Goal: Information Seeking & Learning: Learn about a topic

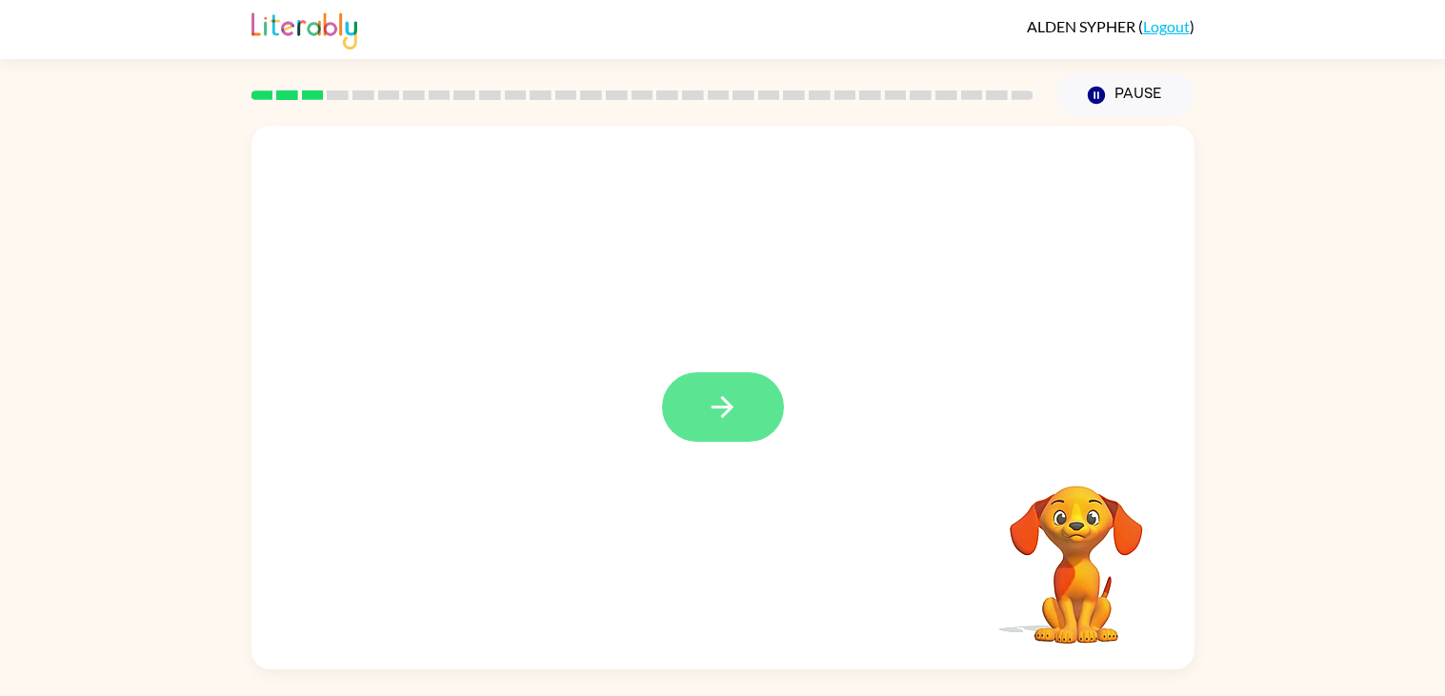
click at [742, 432] on button "button" at bounding box center [723, 408] width 122 height 70
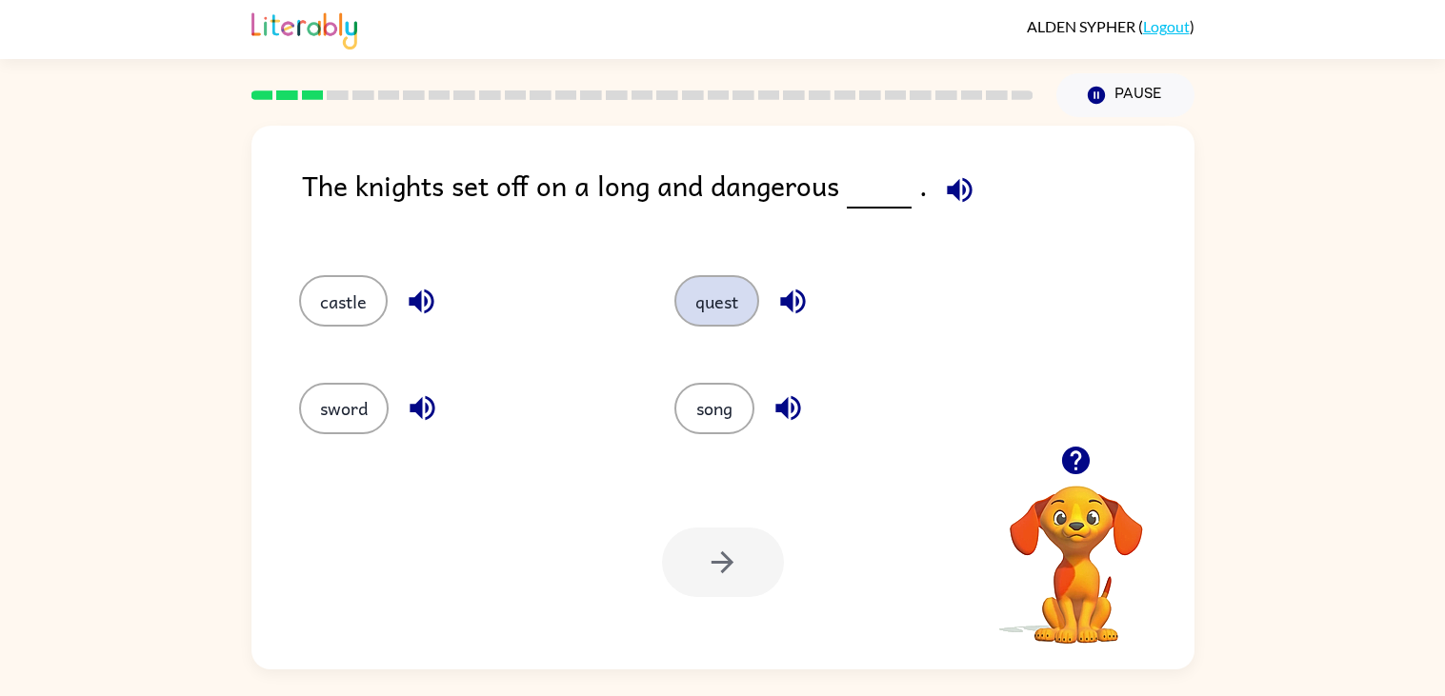
click at [709, 310] on button "quest" at bounding box center [717, 300] width 85 height 51
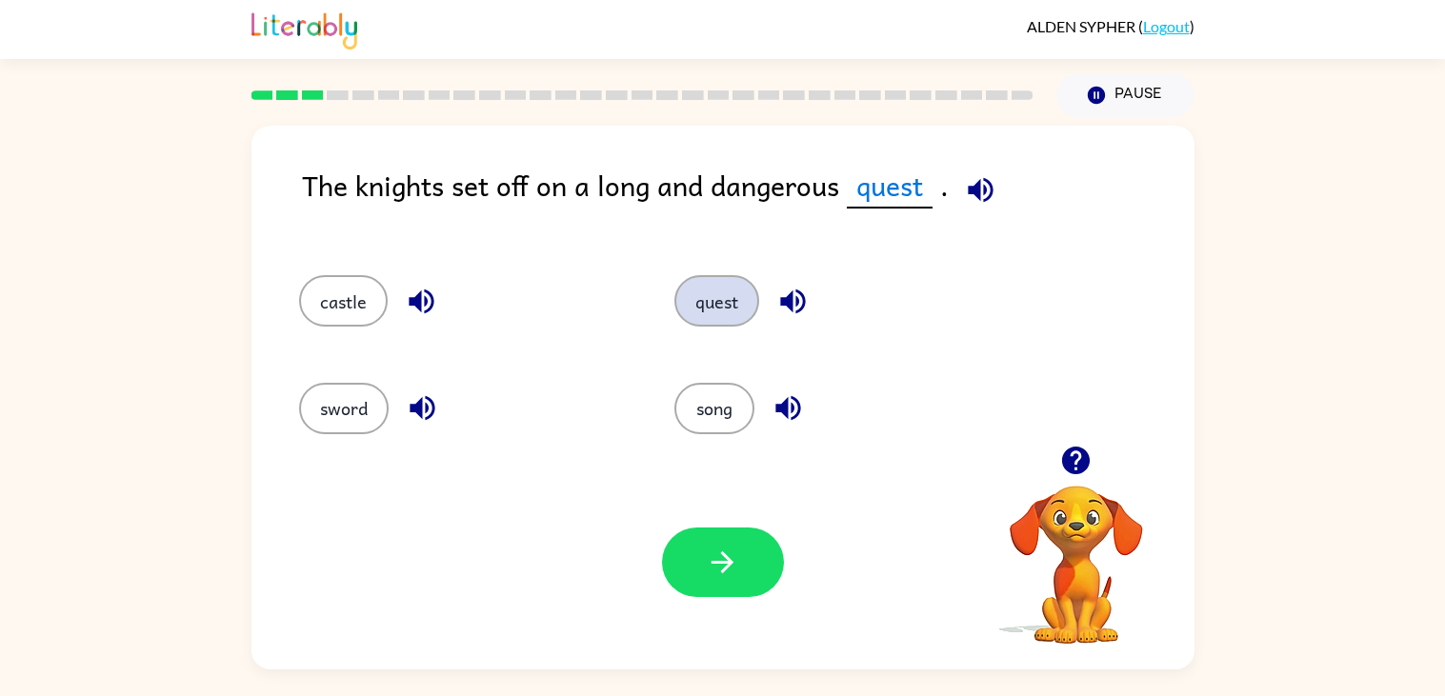
click at [675, 275] on button "quest" at bounding box center [717, 300] width 85 height 51
click at [699, 544] on button "button" at bounding box center [723, 563] width 122 height 70
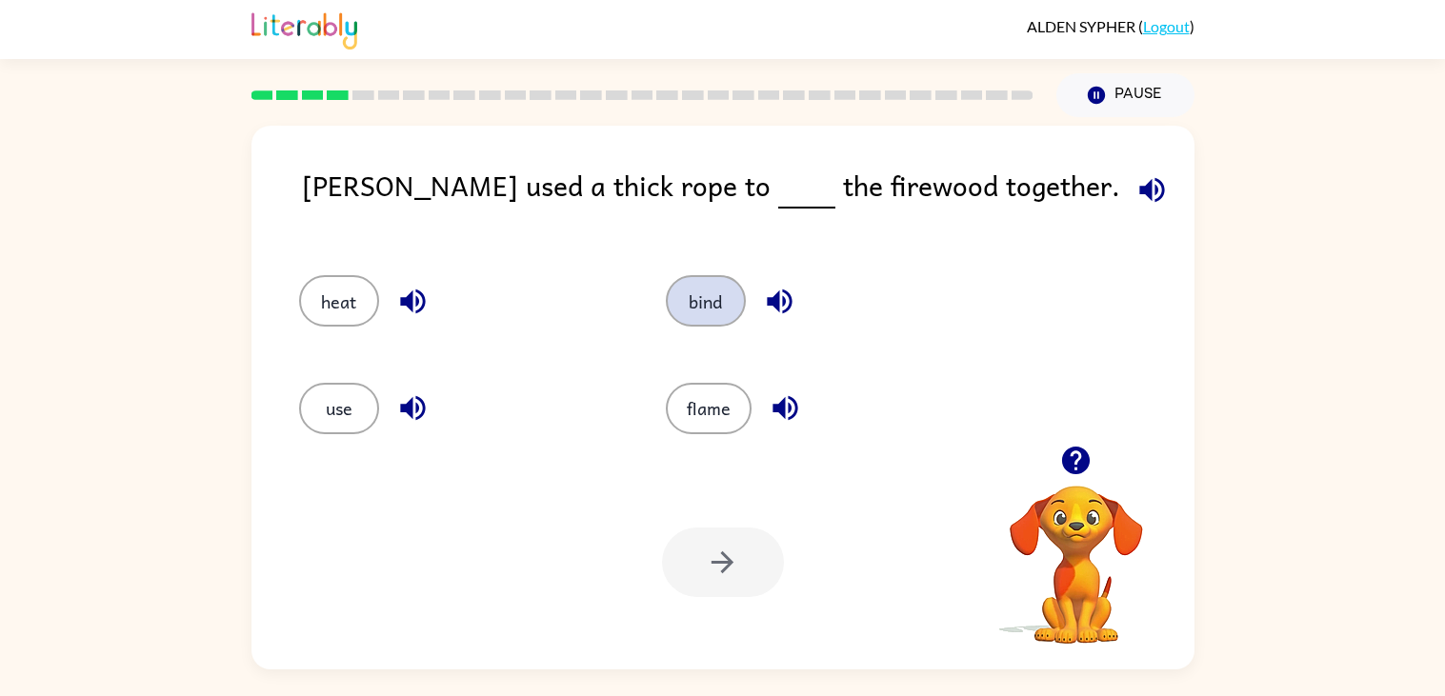
click at [705, 311] on button "bind" at bounding box center [706, 300] width 80 height 51
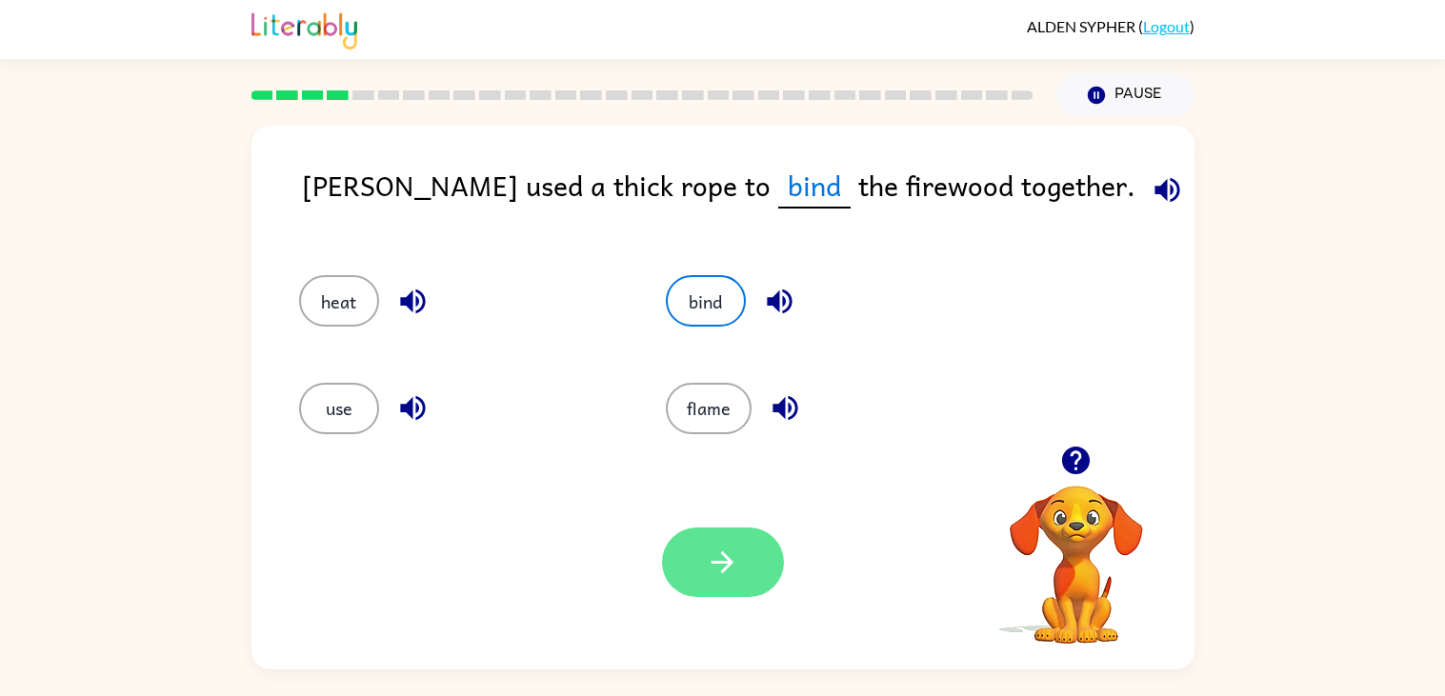
click at [701, 577] on button "button" at bounding box center [723, 563] width 122 height 70
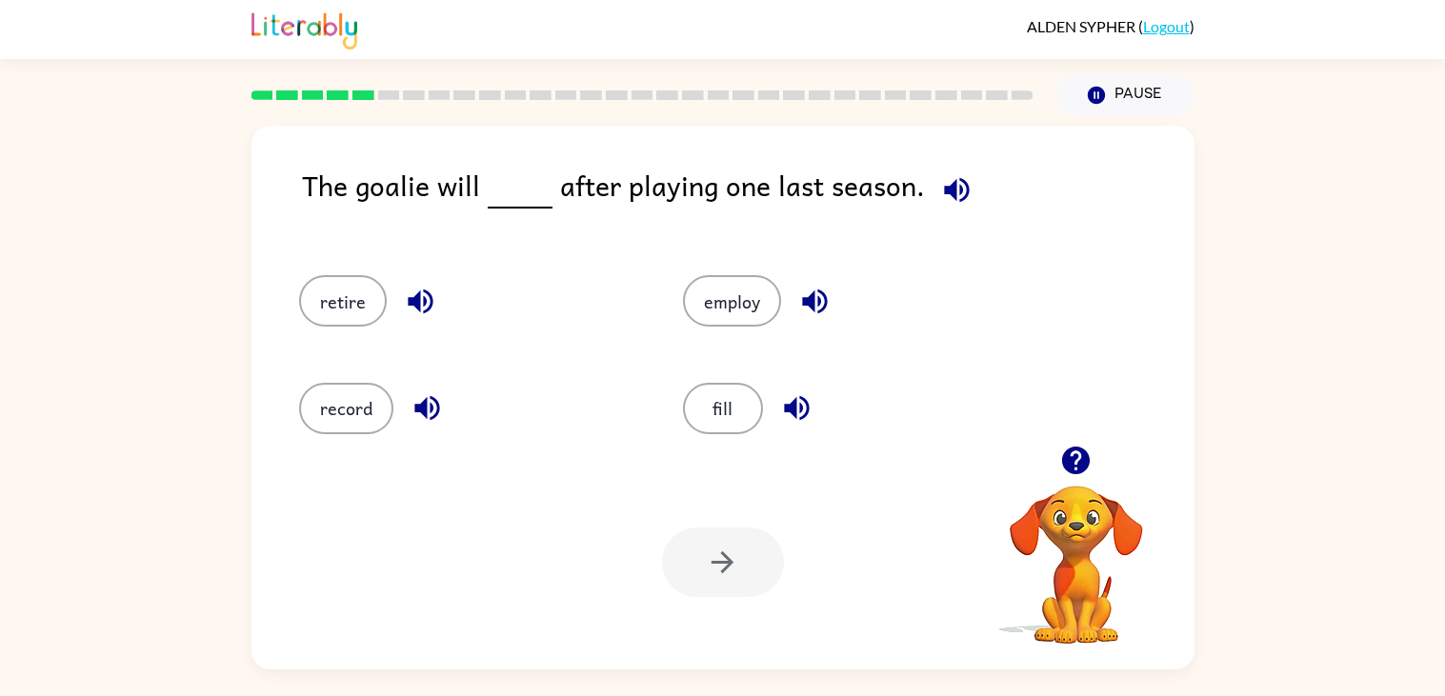
click at [304, 323] on div "retire" at bounding box center [469, 300] width 340 height 51
click at [349, 309] on button "retire" at bounding box center [343, 300] width 88 height 51
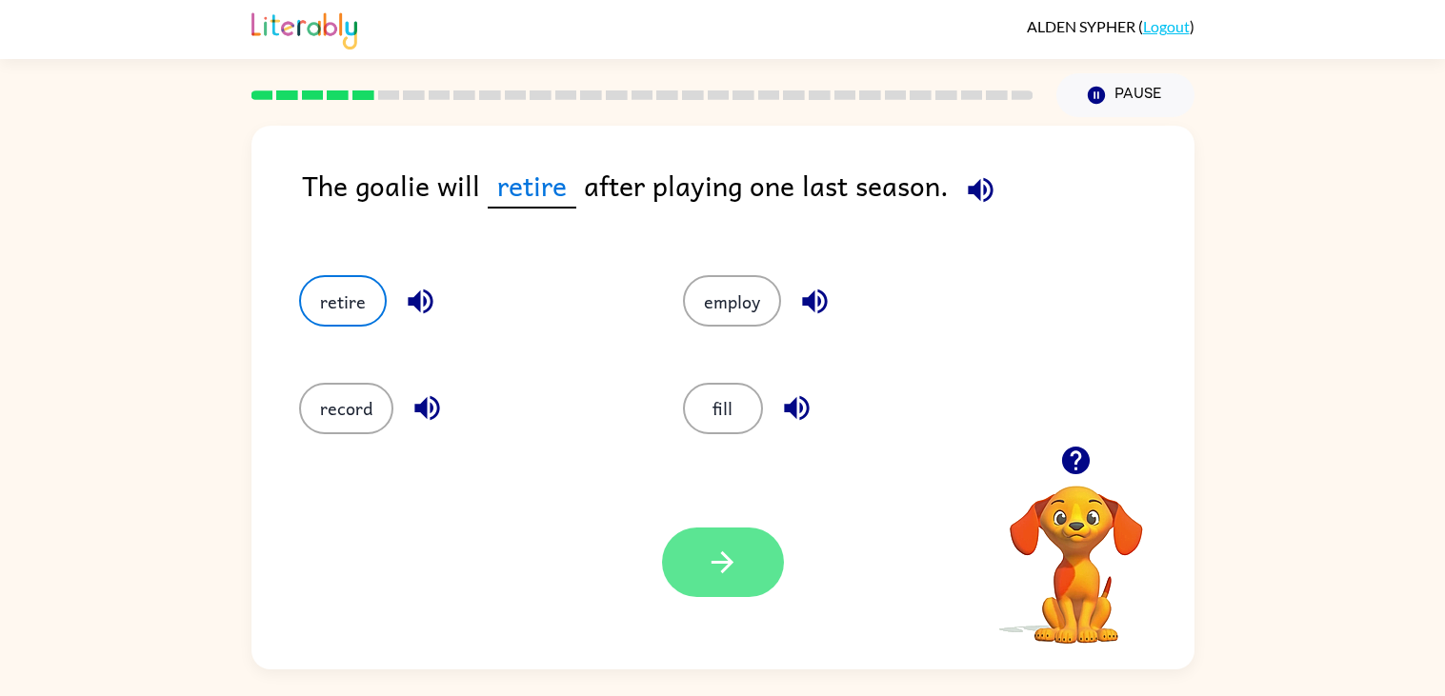
click at [735, 596] on button "button" at bounding box center [723, 563] width 122 height 70
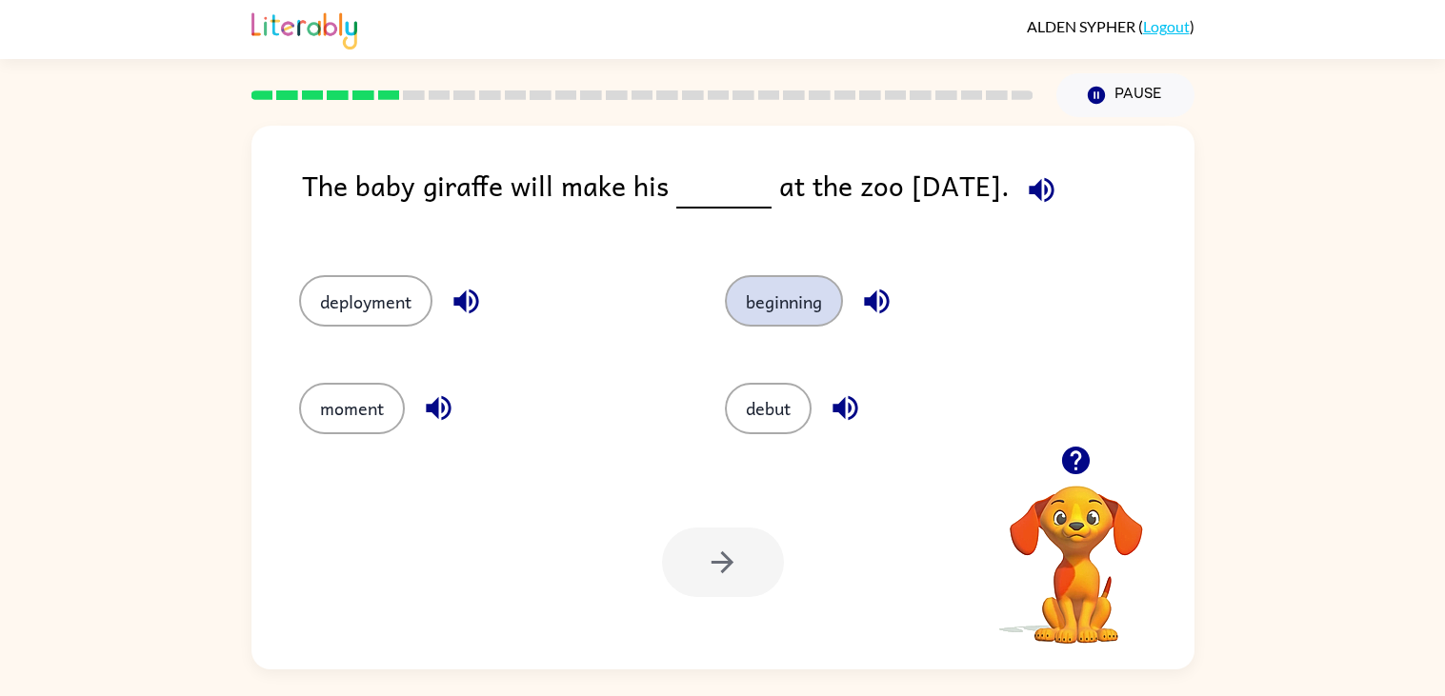
click at [757, 309] on button "beginning" at bounding box center [784, 300] width 118 height 51
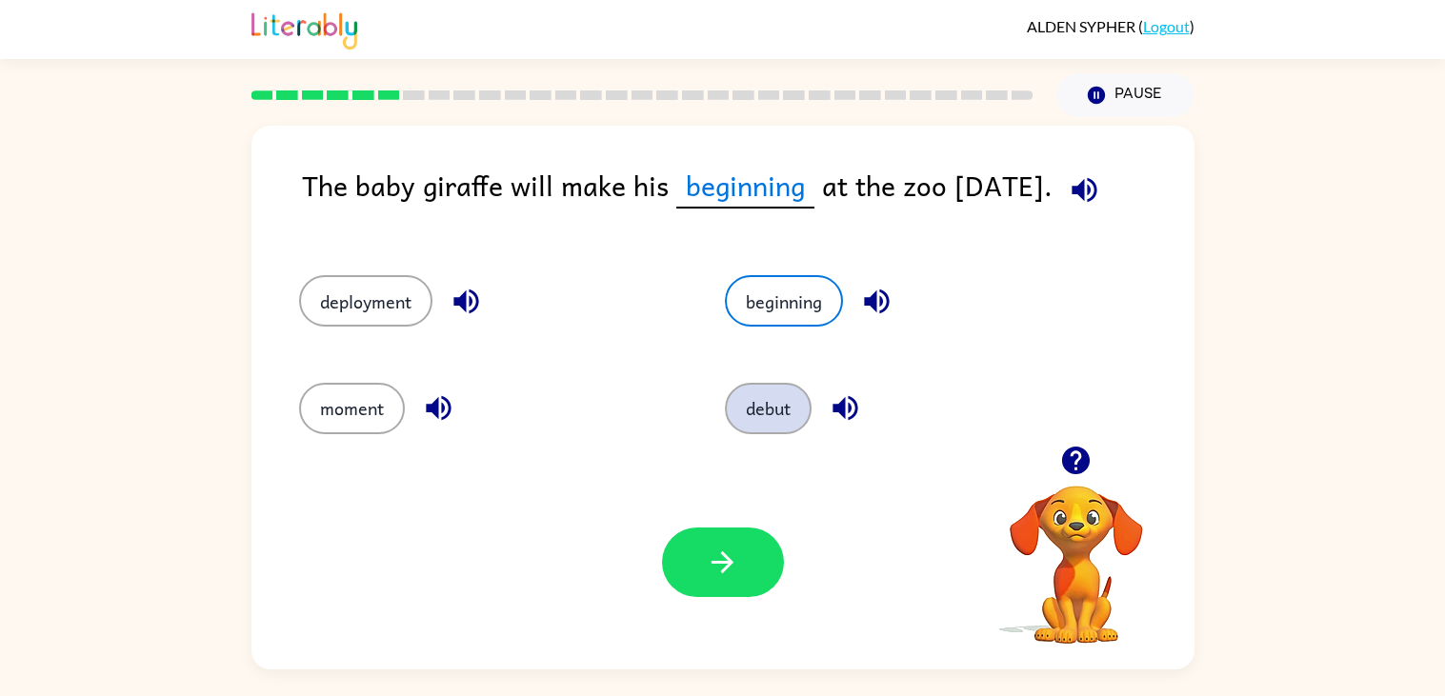
click at [752, 391] on button "debut" at bounding box center [768, 408] width 87 height 51
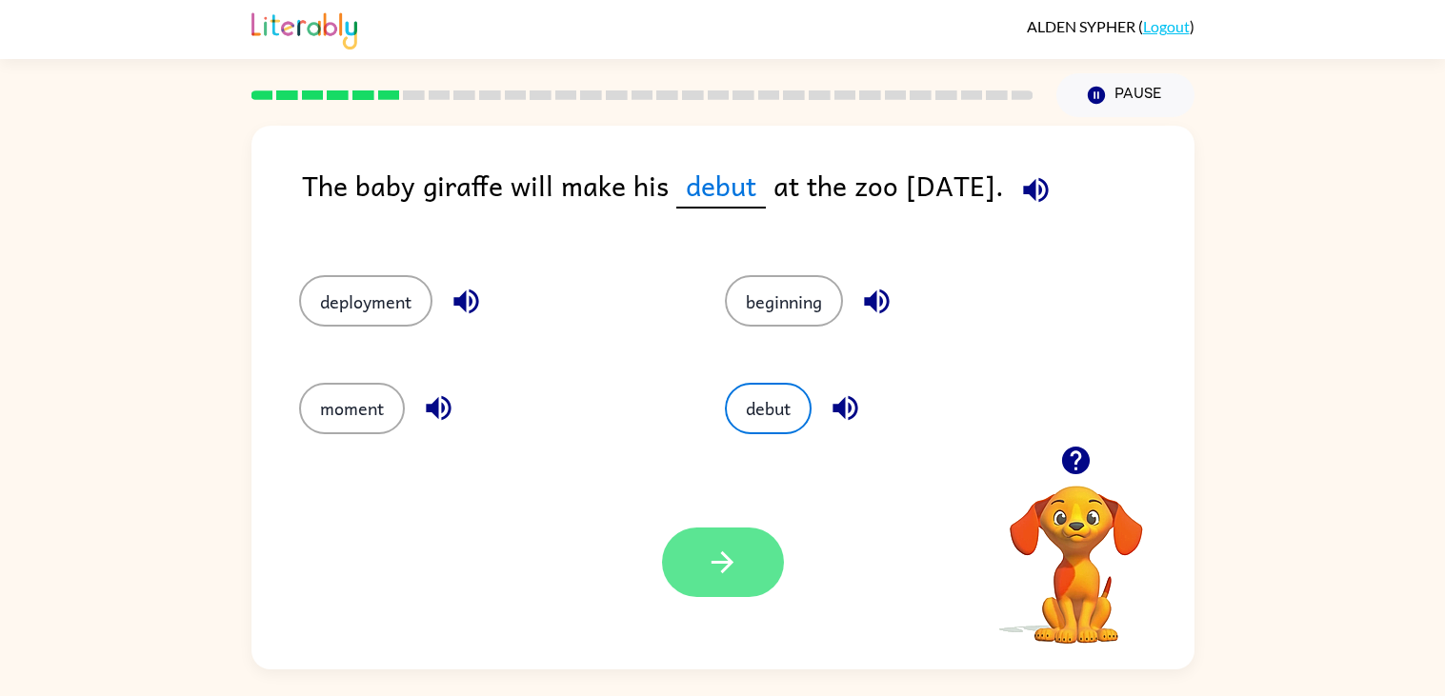
click at [735, 563] on icon "button" at bounding box center [722, 562] width 33 height 33
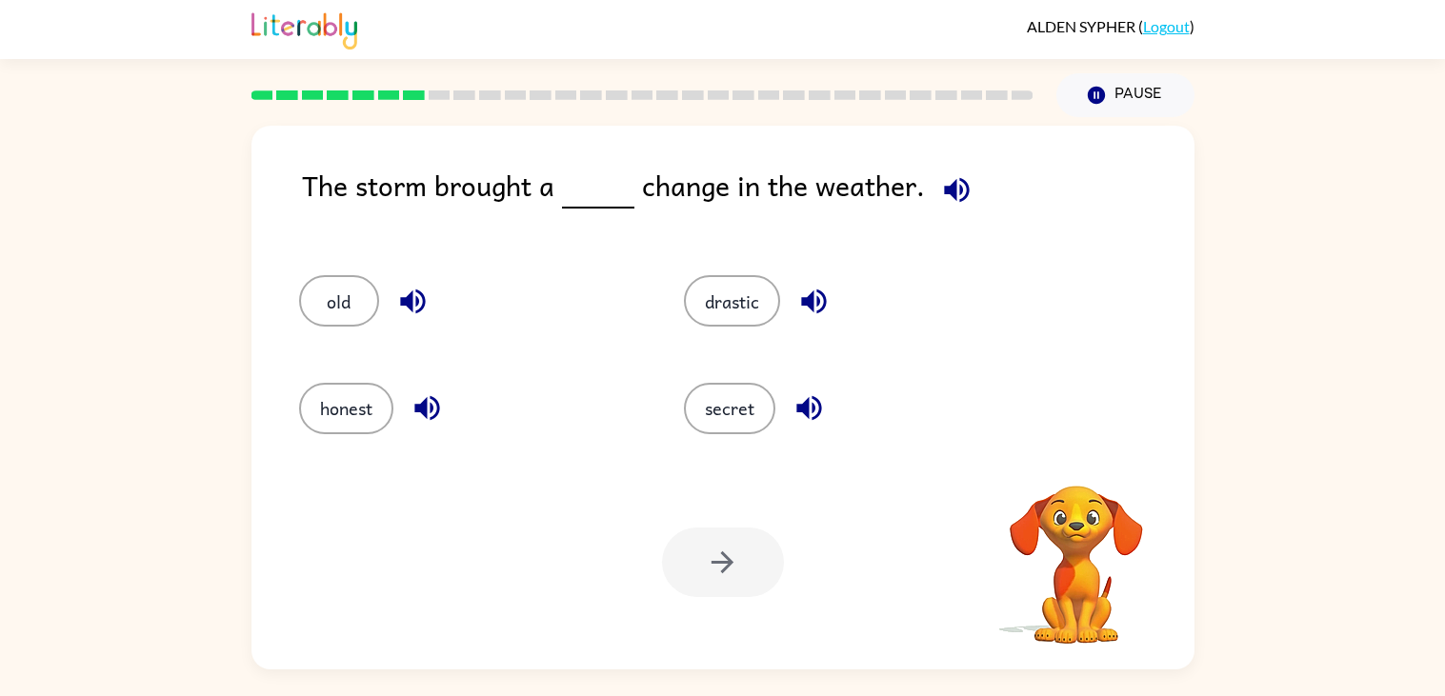
click at [683, 595] on div at bounding box center [723, 563] width 122 height 70
click at [656, 584] on div "Your browser must support playing .mp4 files to use Literably. Please try using…" at bounding box center [723, 562] width 943 height 214
click at [725, 310] on button "drastic" at bounding box center [732, 300] width 96 height 51
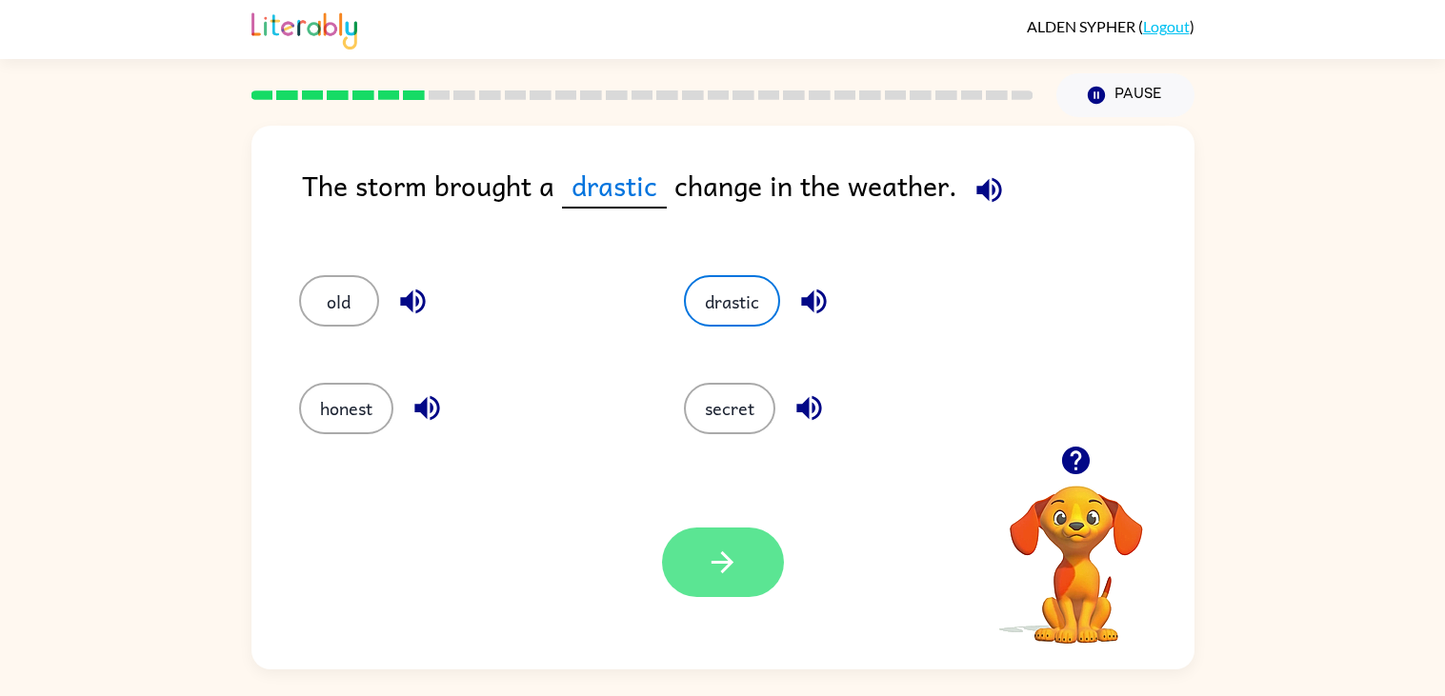
click at [704, 568] on button "button" at bounding box center [723, 563] width 122 height 70
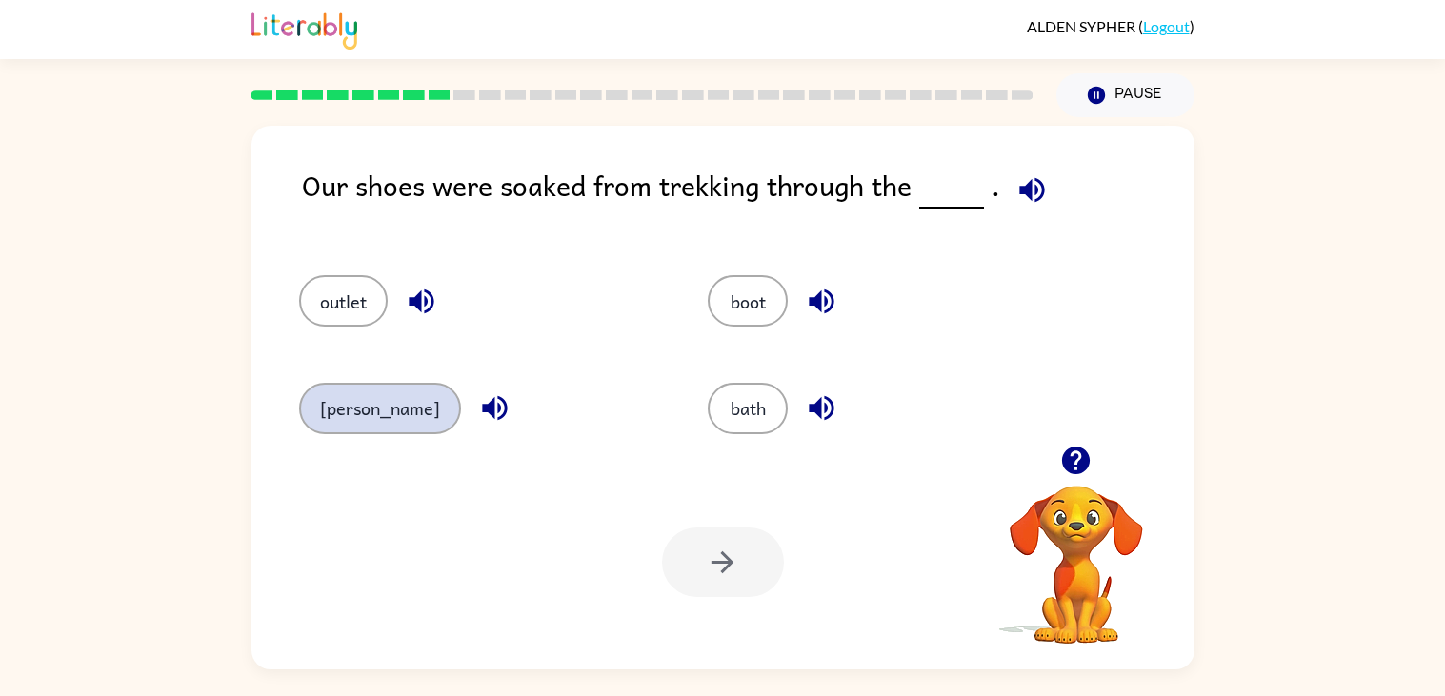
click at [355, 385] on button "[PERSON_NAME]" at bounding box center [380, 408] width 162 height 51
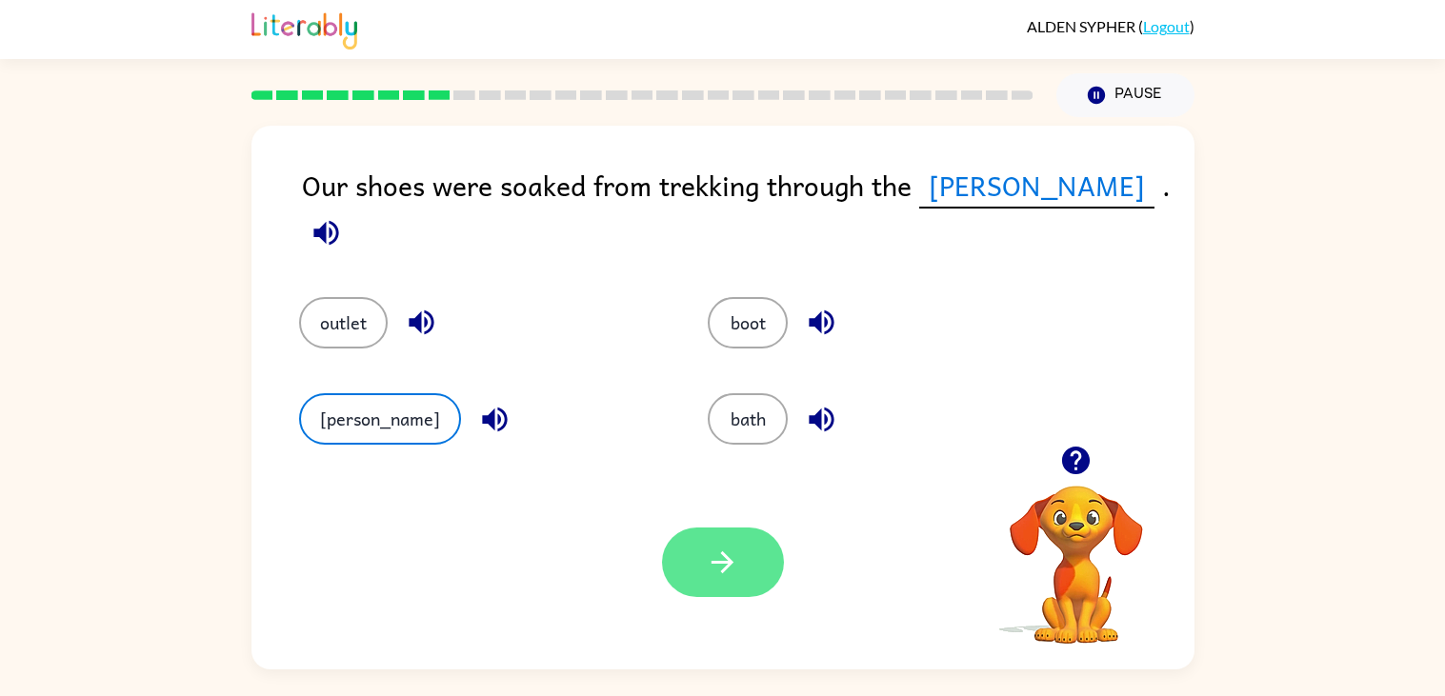
click at [726, 541] on button "button" at bounding box center [723, 563] width 122 height 70
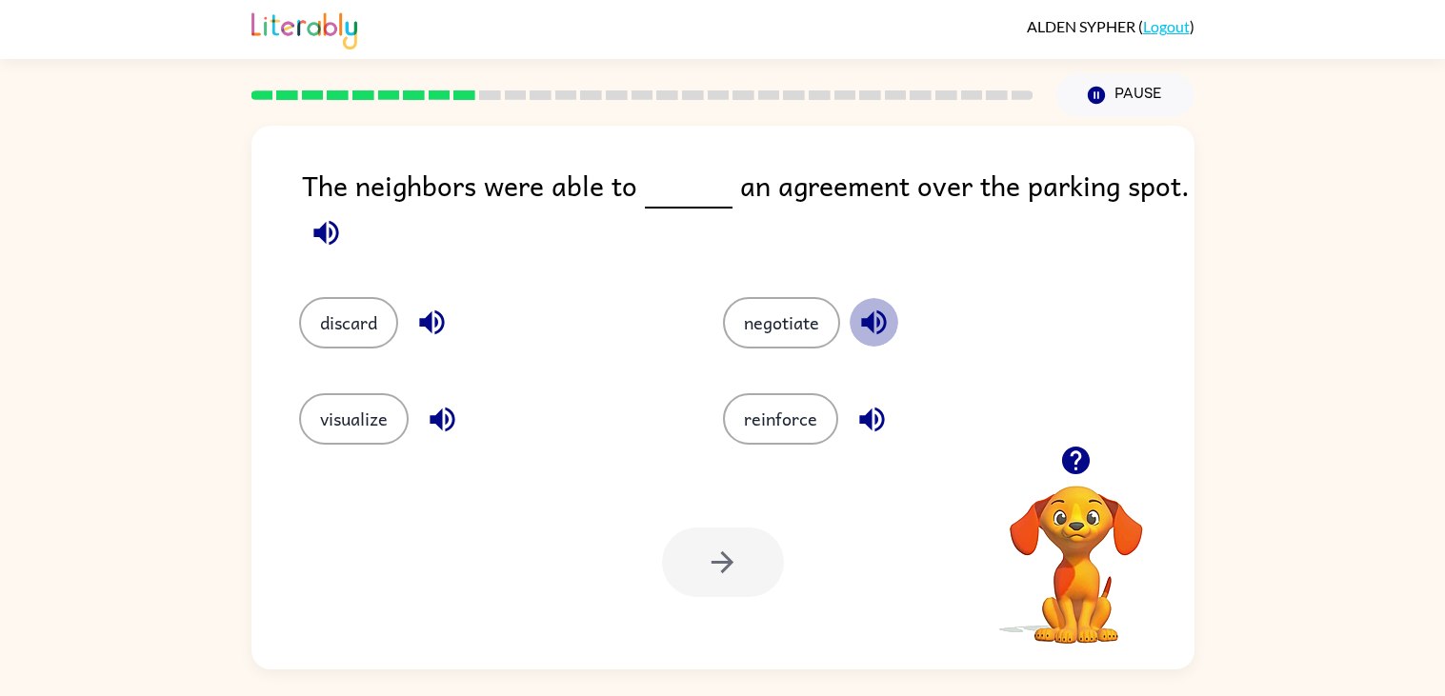
click at [850, 330] on button "button" at bounding box center [874, 322] width 49 height 49
click at [782, 330] on button "negotiate" at bounding box center [781, 322] width 117 height 51
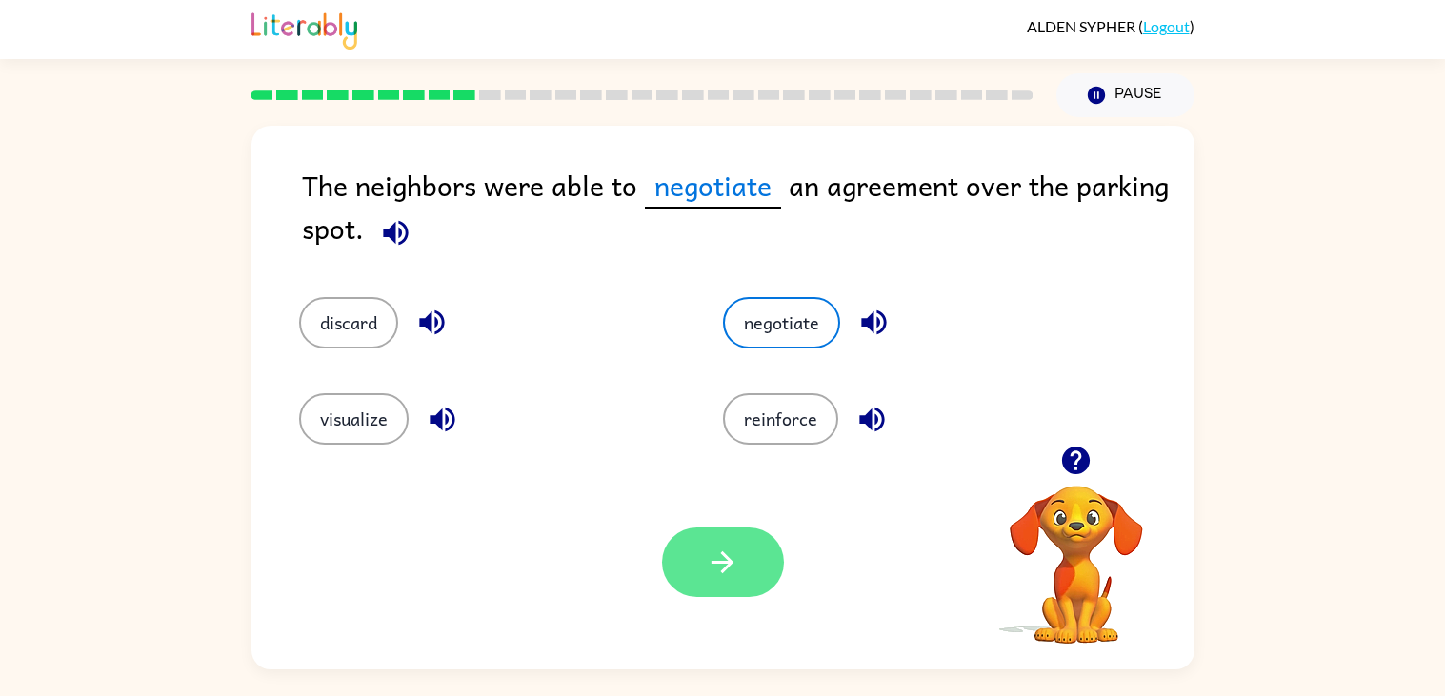
click at [761, 561] on button "button" at bounding box center [723, 563] width 122 height 70
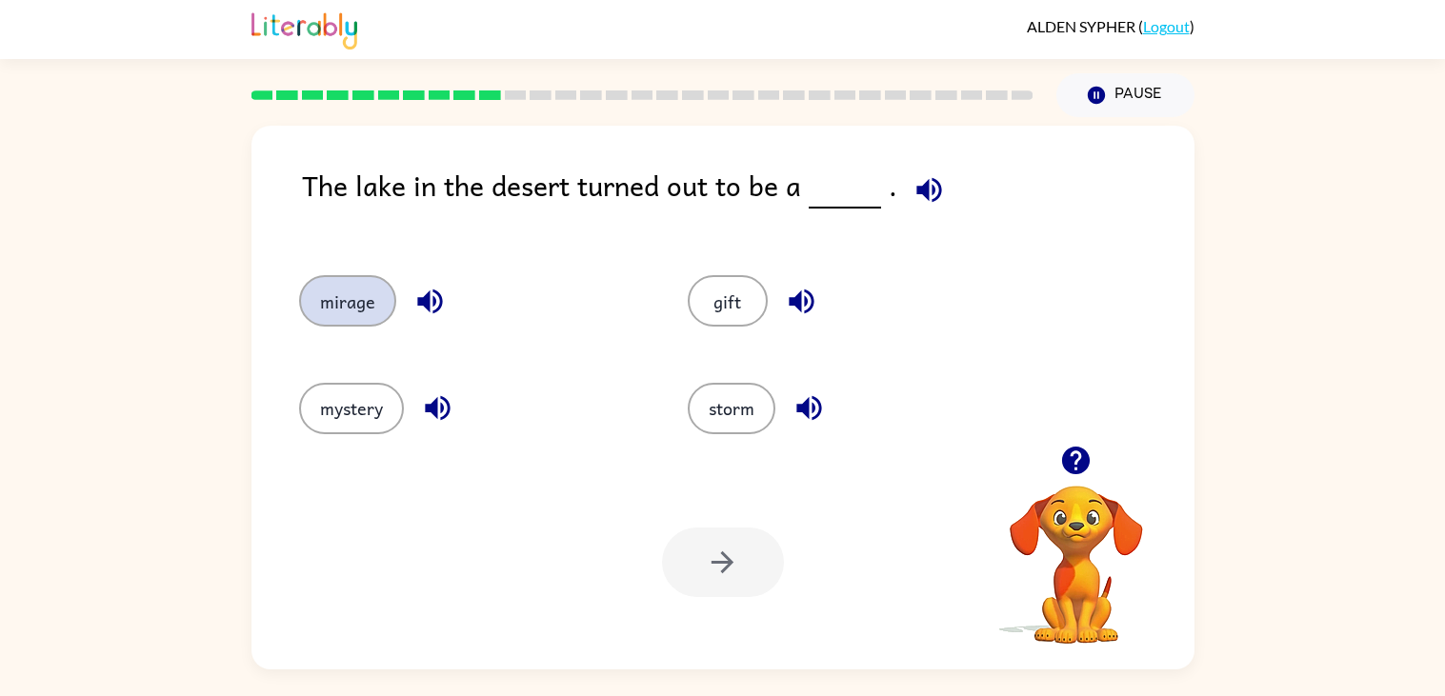
click at [331, 321] on button "mirage" at bounding box center [347, 300] width 97 height 51
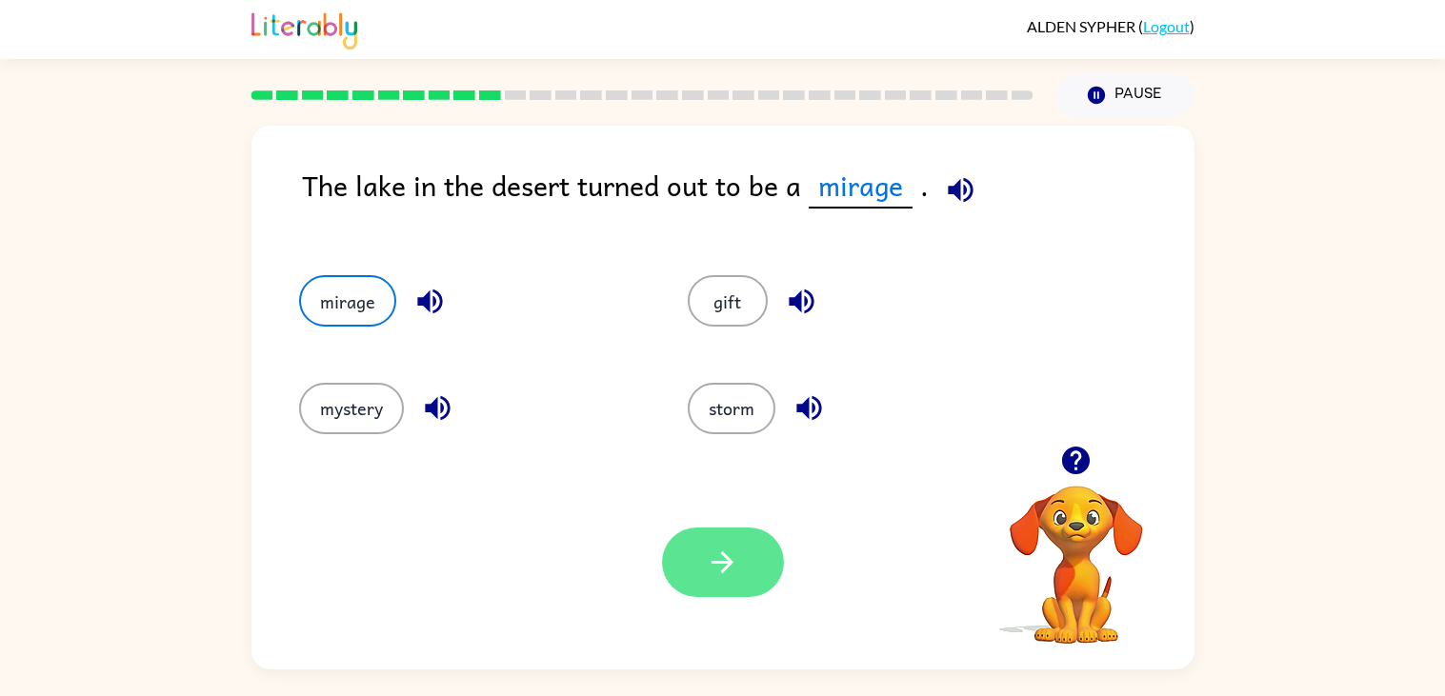
click at [741, 576] on button "button" at bounding box center [723, 563] width 122 height 70
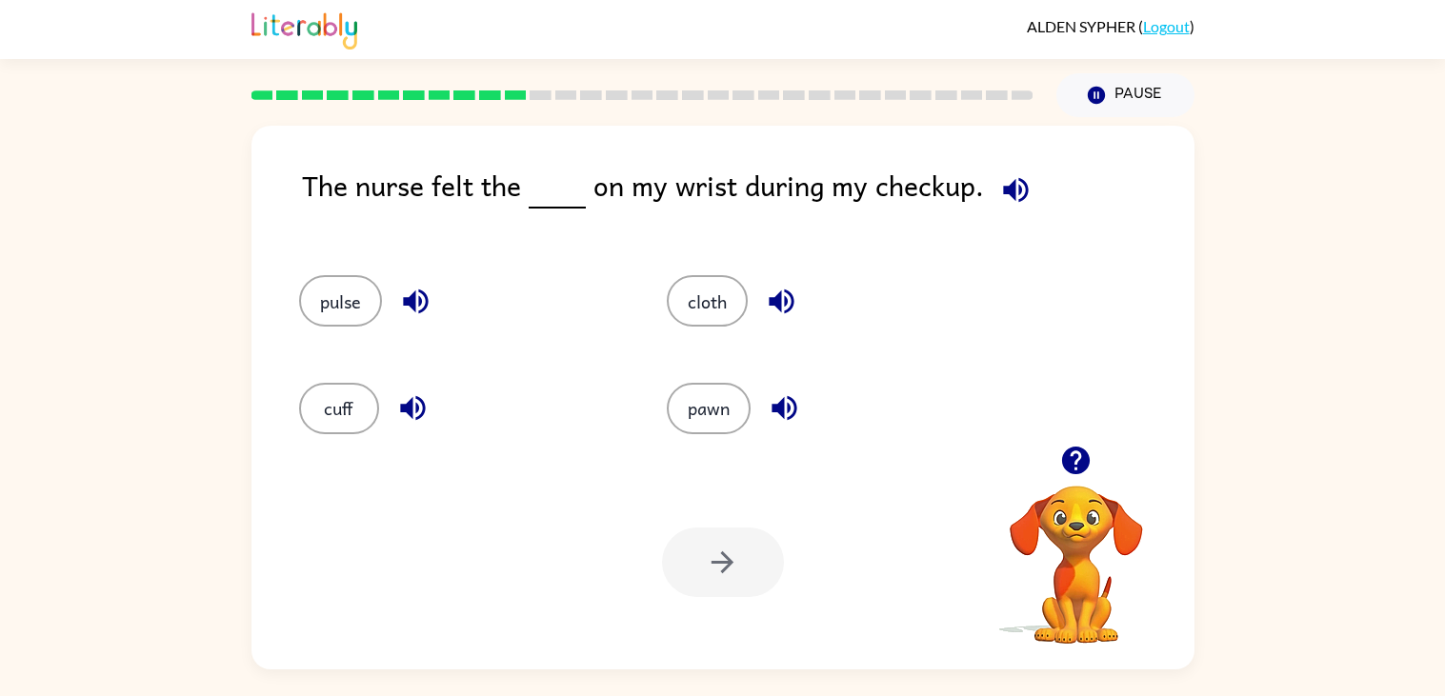
click at [332, 263] on div "pulse" at bounding box center [447, 292] width 368 height 107
click at [302, 284] on div "pulse" at bounding box center [461, 300] width 324 height 51
click at [335, 323] on button "pulse" at bounding box center [340, 300] width 83 height 51
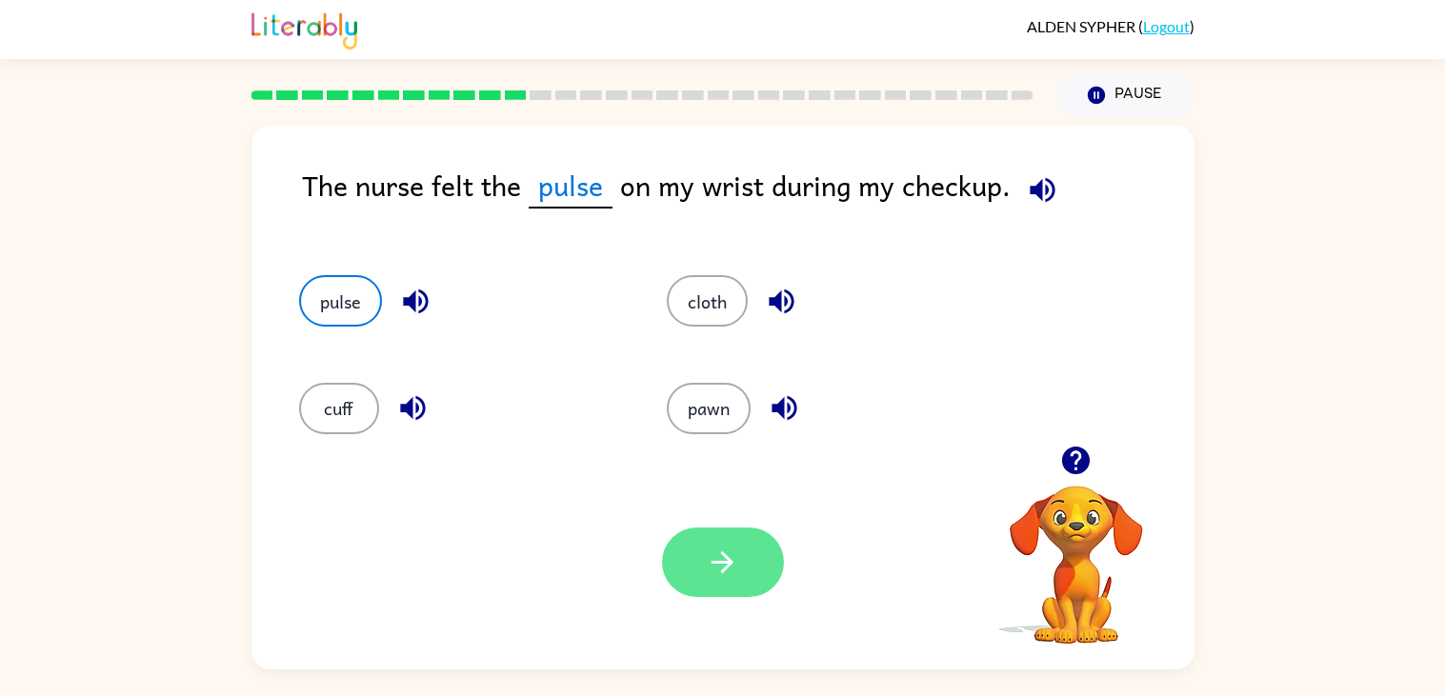
click at [672, 577] on button "button" at bounding box center [723, 563] width 122 height 70
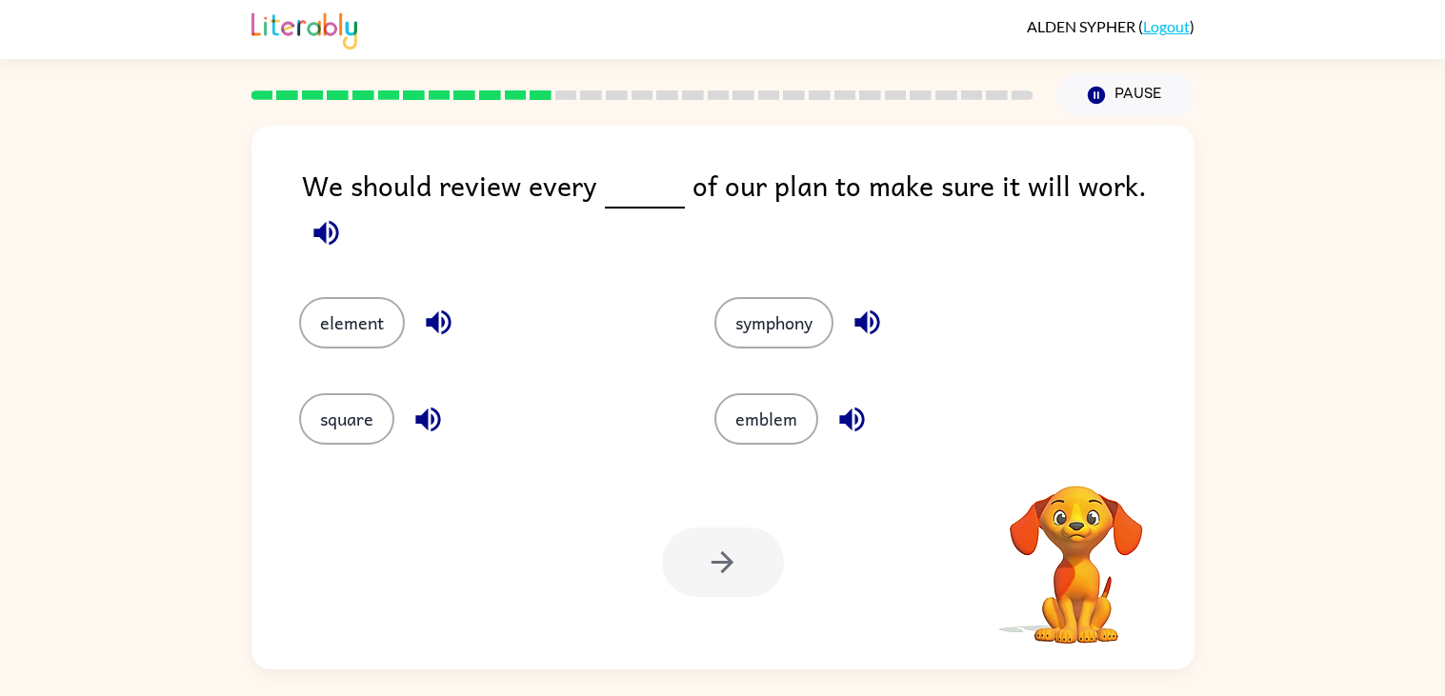
click at [657, 599] on div "Your browser must support playing .mp4 files to use Literably. Please try using…" at bounding box center [723, 562] width 943 height 214
click at [330, 433] on button "square" at bounding box center [346, 418] width 95 height 51
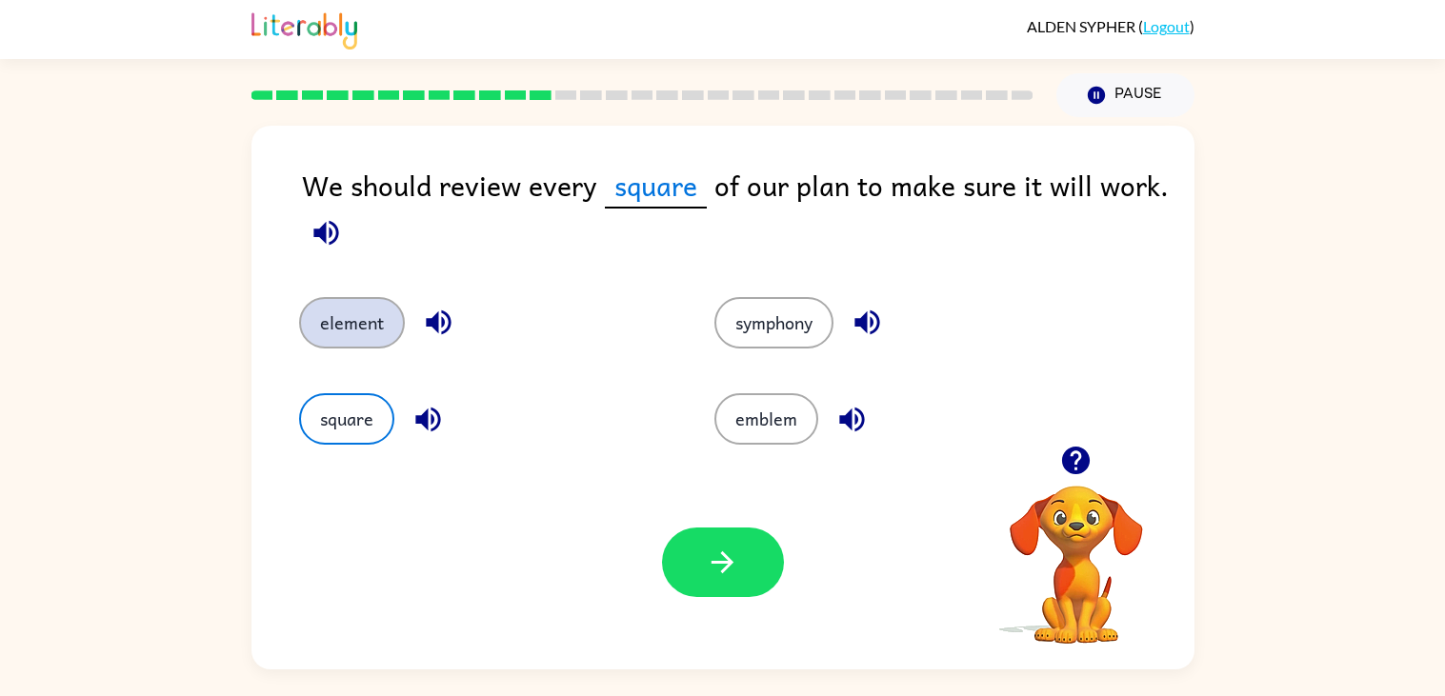
click at [340, 317] on button "element" at bounding box center [352, 322] width 106 height 51
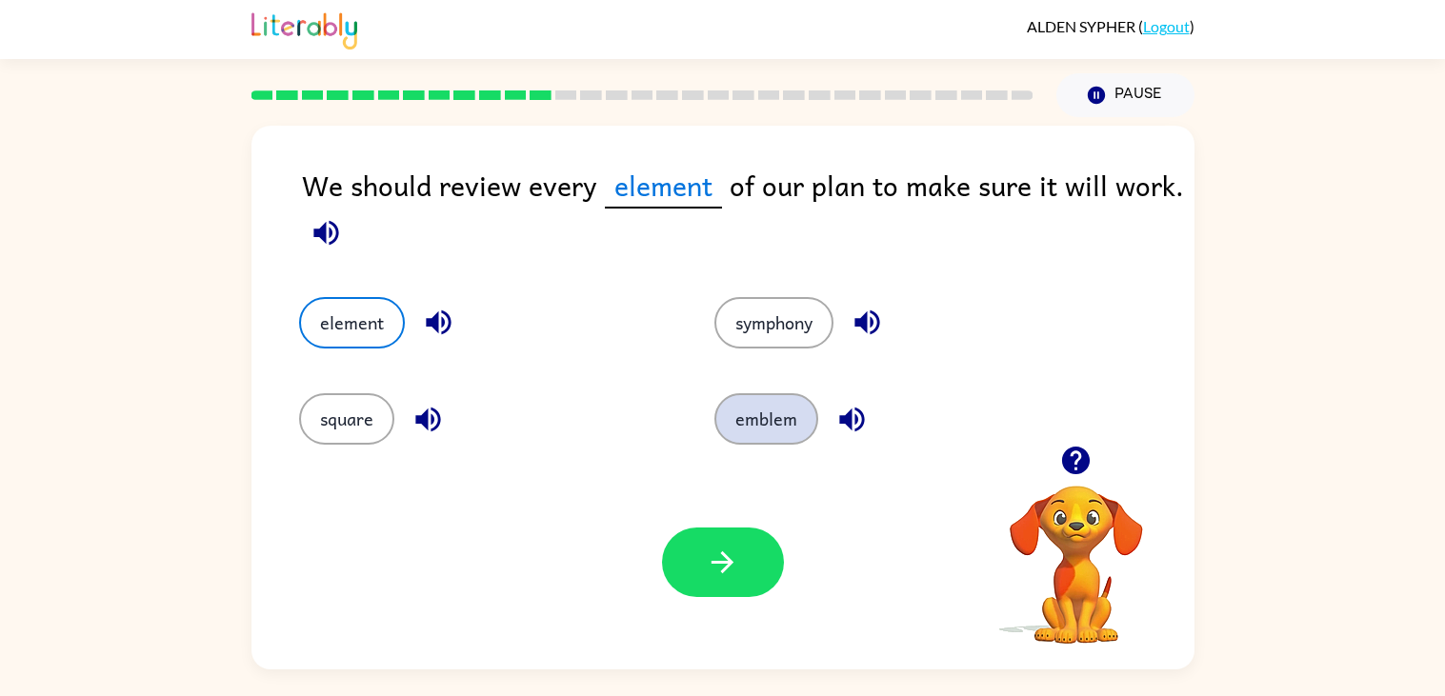
click at [761, 433] on button "emblem" at bounding box center [767, 418] width 104 height 51
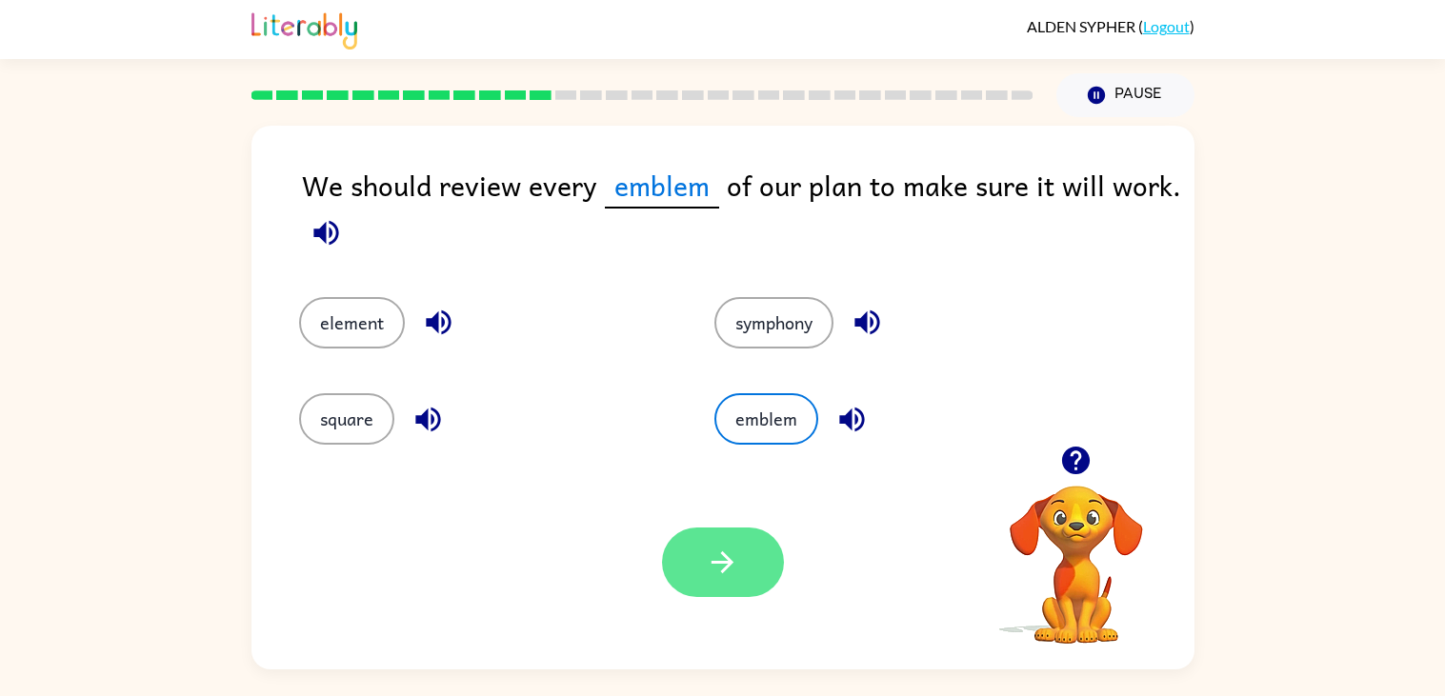
click at [664, 563] on button "button" at bounding box center [723, 563] width 122 height 70
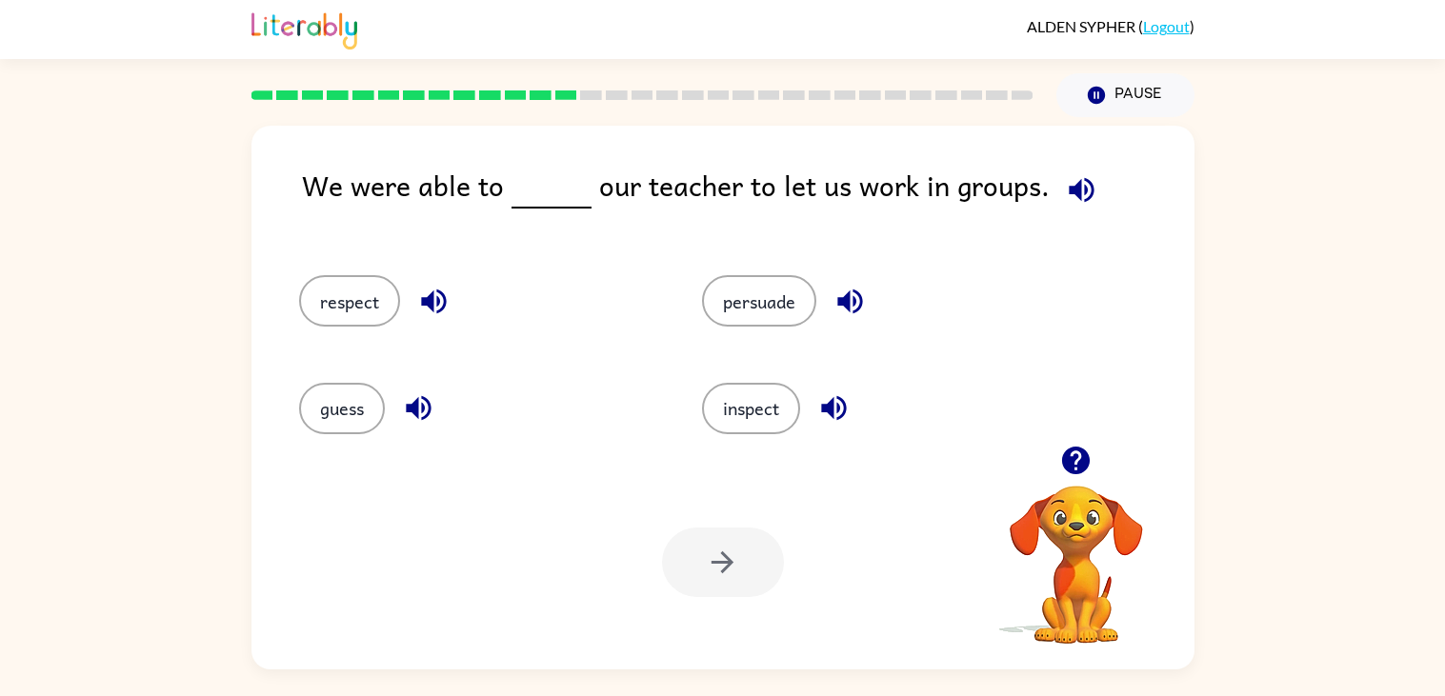
click at [395, 586] on div "Your browser must support playing .mp4 files to use Literably. Please try using…" at bounding box center [723, 562] width 943 height 214
click at [375, 615] on div "Your browser must support playing .mp4 files to use Literably. Please try using…" at bounding box center [723, 562] width 943 height 214
click at [723, 302] on button "persuade" at bounding box center [759, 300] width 114 height 51
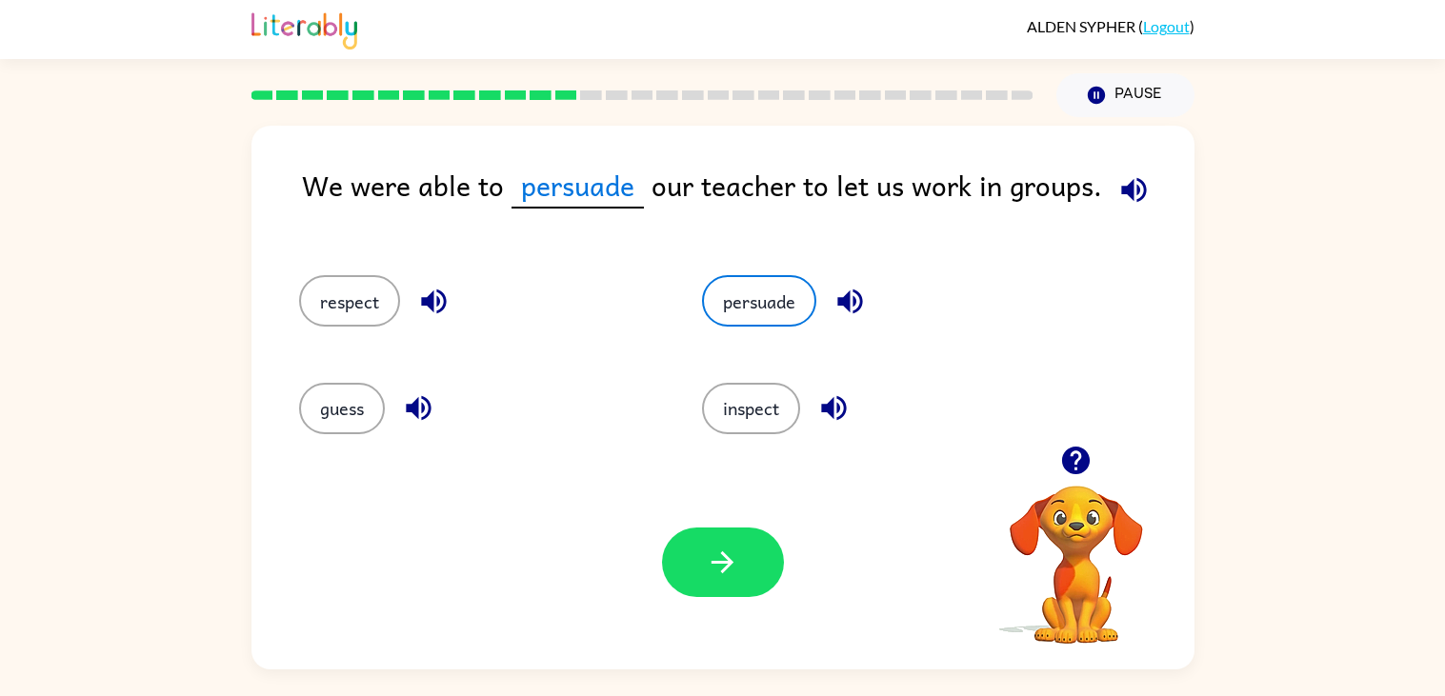
click at [749, 647] on div "Your browser must support playing .mp4 files to use Literably. Please try using…" at bounding box center [723, 562] width 943 height 214
click at [729, 587] on button "button" at bounding box center [723, 563] width 122 height 70
click at [716, 569] on div at bounding box center [723, 563] width 122 height 70
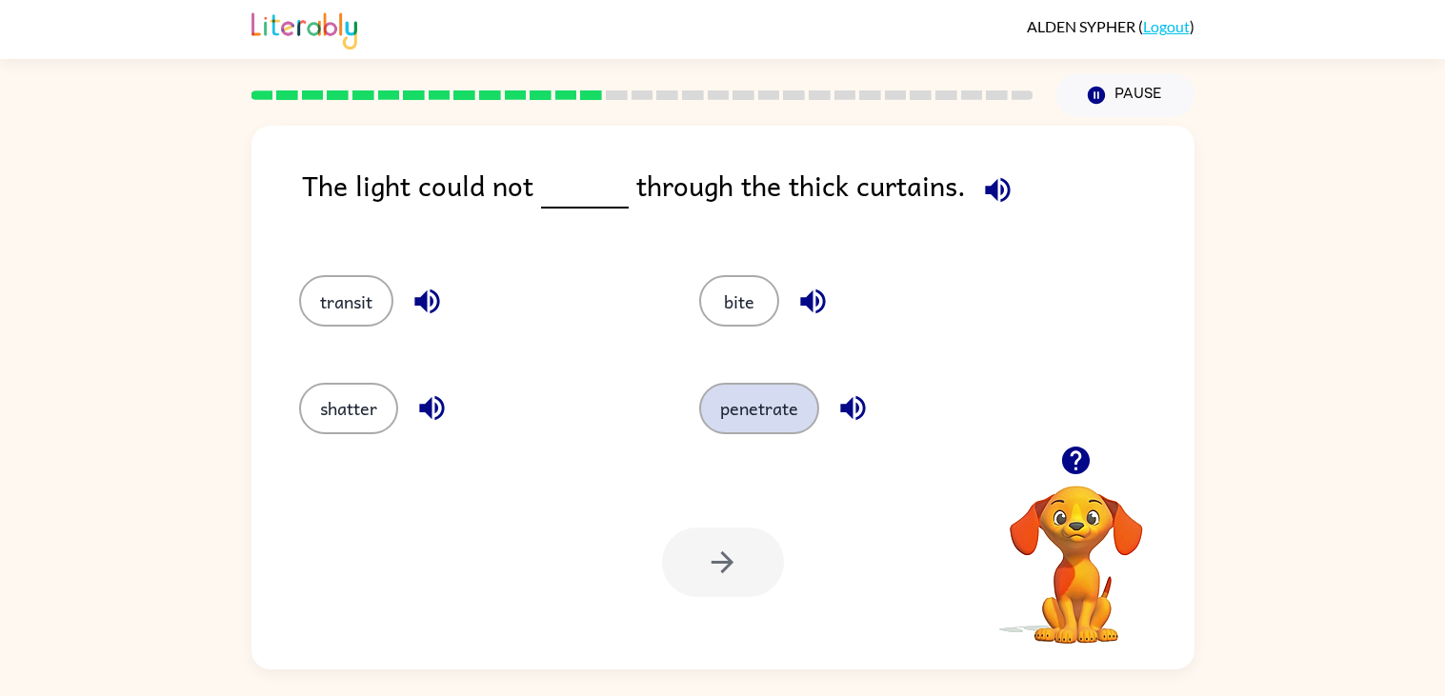
click at [778, 413] on button "penetrate" at bounding box center [759, 408] width 120 height 51
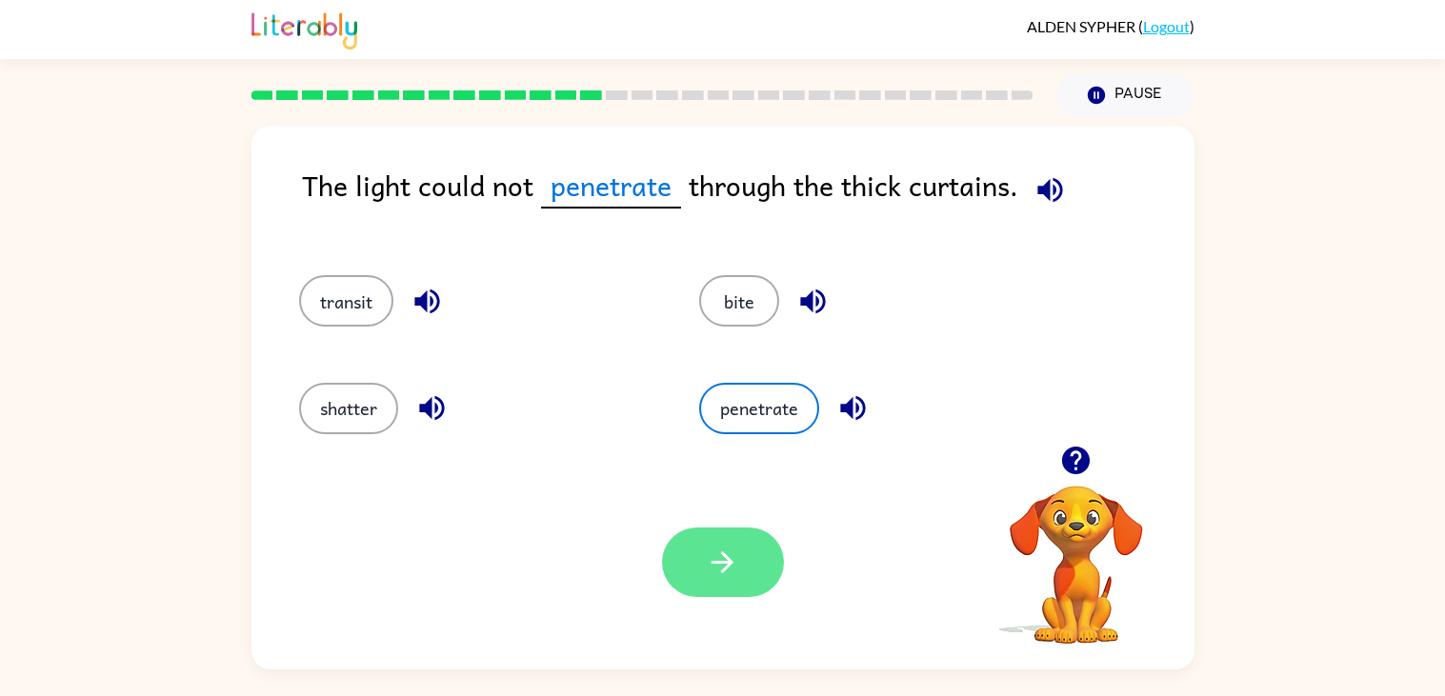
click at [695, 565] on button "button" at bounding box center [723, 563] width 122 height 70
click at [715, 577] on div at bounding box center [723, 563] width 122 height 70
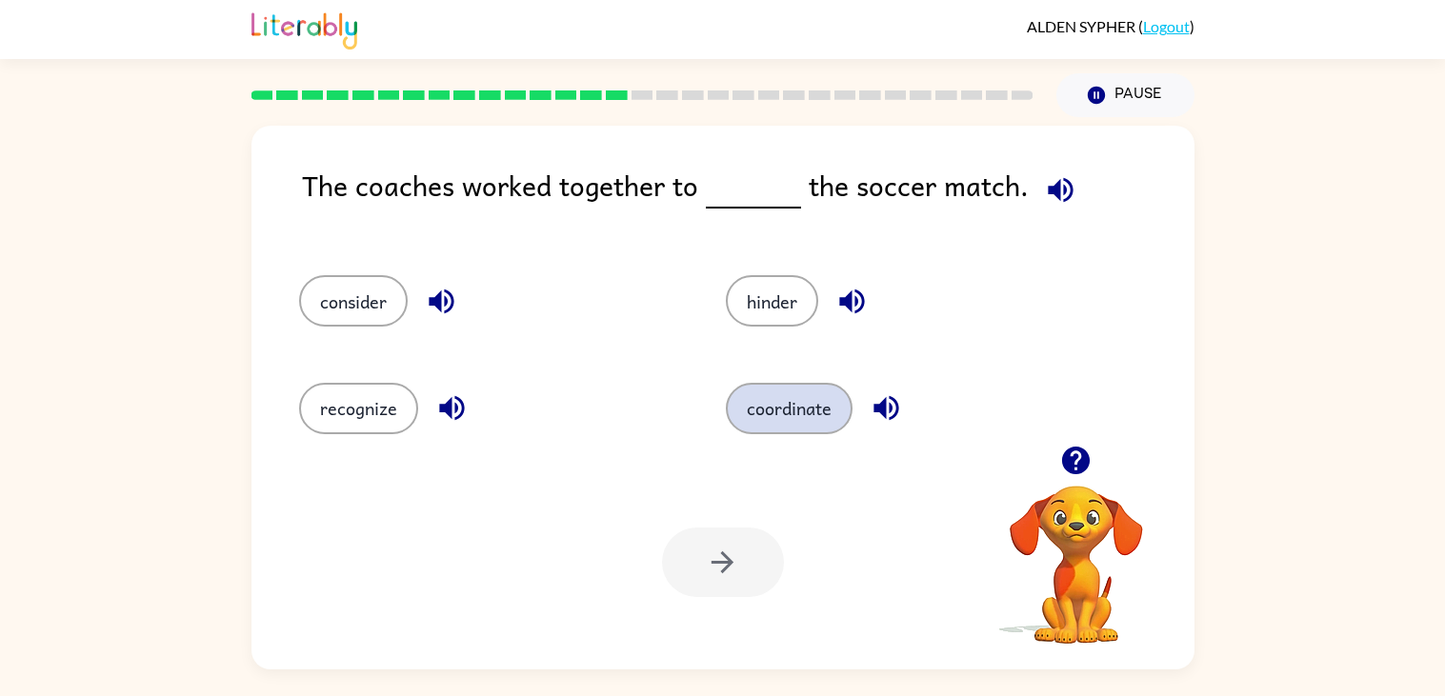
click at [809, 414] on button "coordinate" at bounding box center [789, 408] width 127 height 51
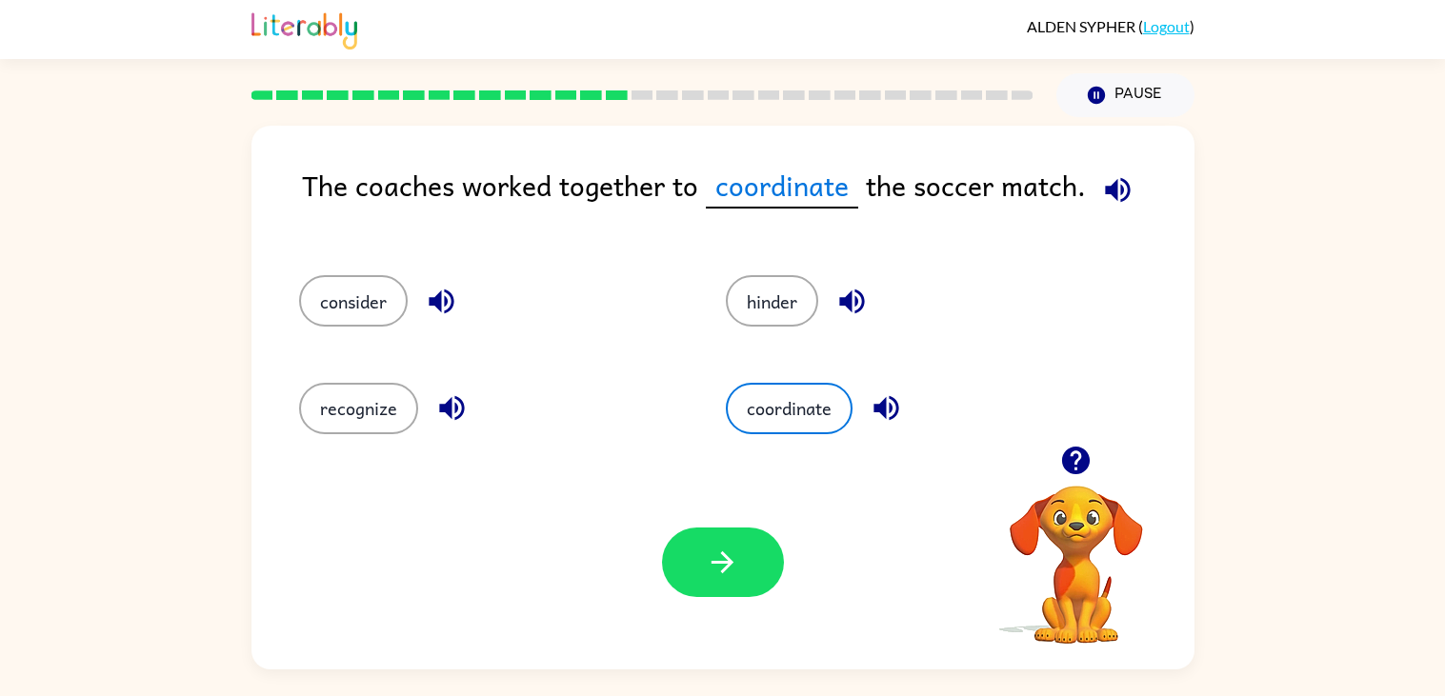
click at [735, 610] on div "Your browser must support playing .mp4 files to use Literably. Please try using…" at bounding box center [723, 562] width 943 height 214
click at [733, 572] on icon "button" at bounding box center [722, 562] width 33 height 33
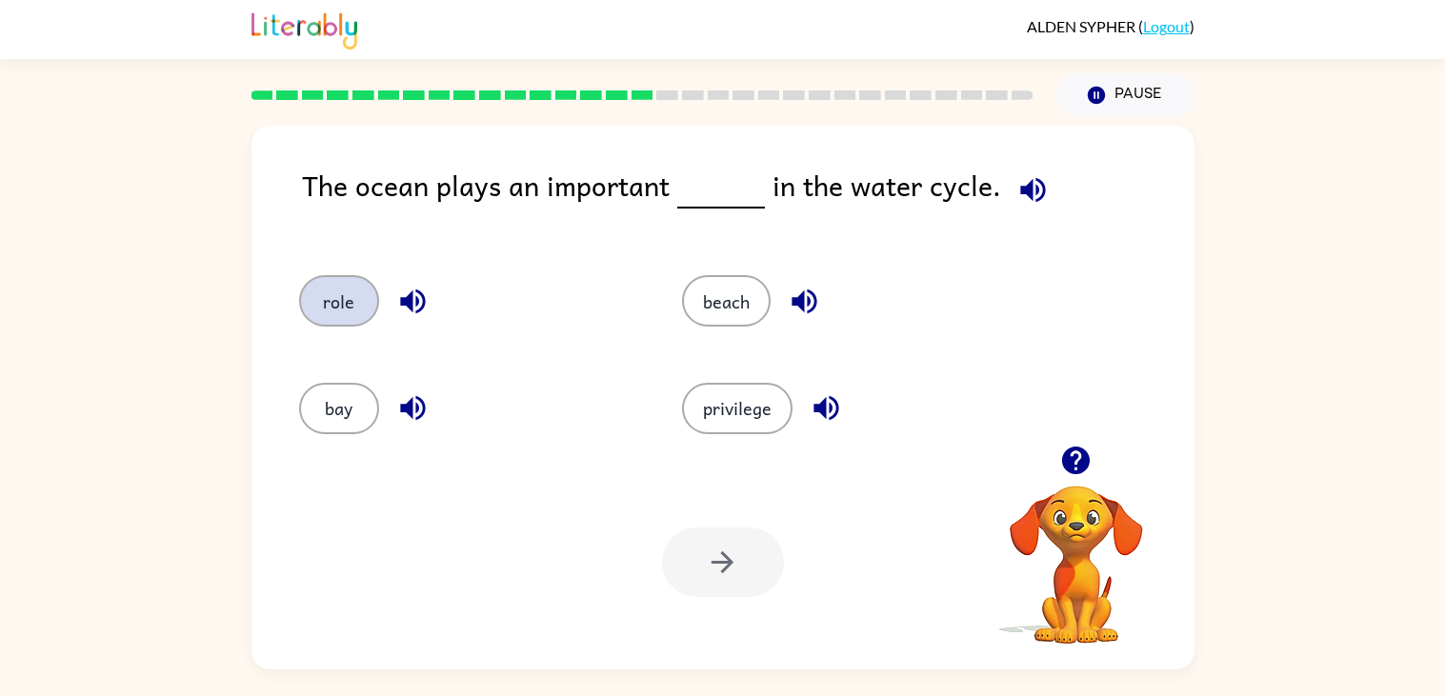
click at [317, 276] on button "role" at bounding box center [339, 300] width 80 height 51
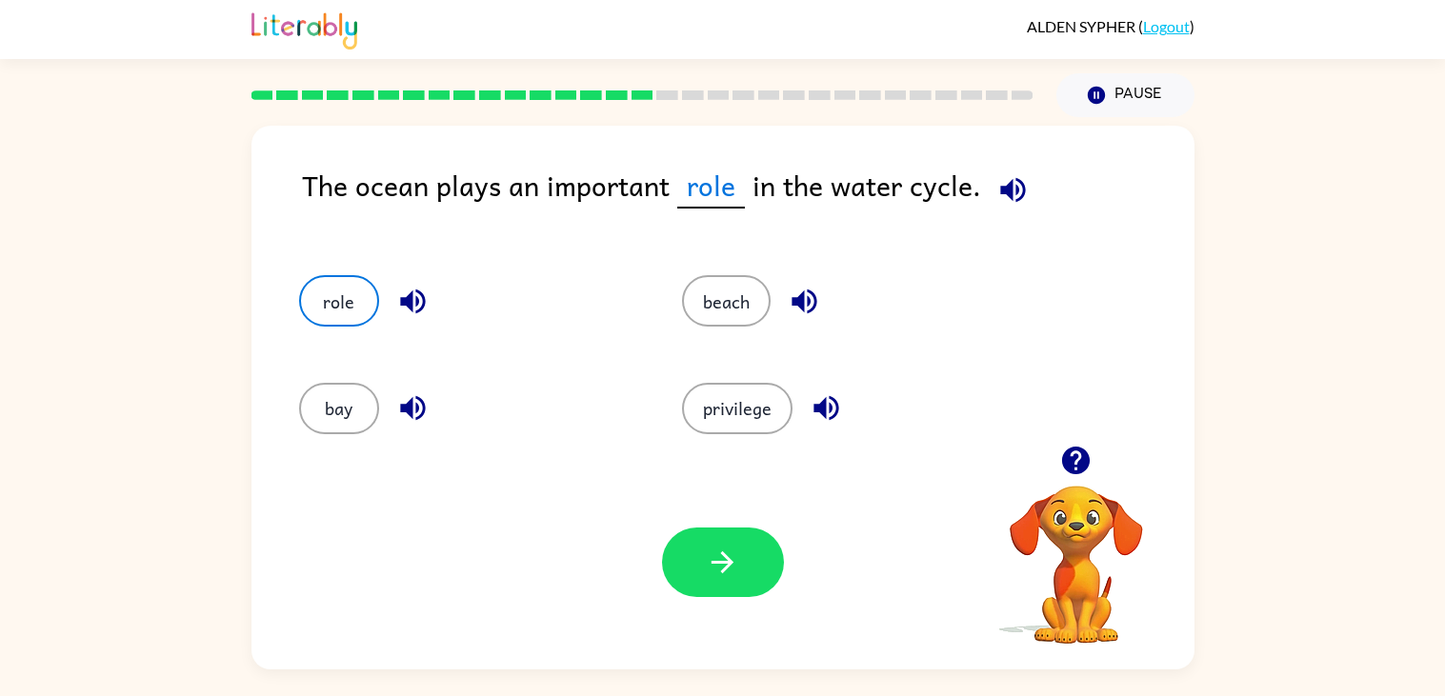
click at [718, 609] on div "Your browser must support playing .mp4 files to use Literably. Please try using…" at bounding box center [723, 562] width 943 height 214
click at [753, 563] on button "button" at bounding box center [723, 563] width 122 height 70
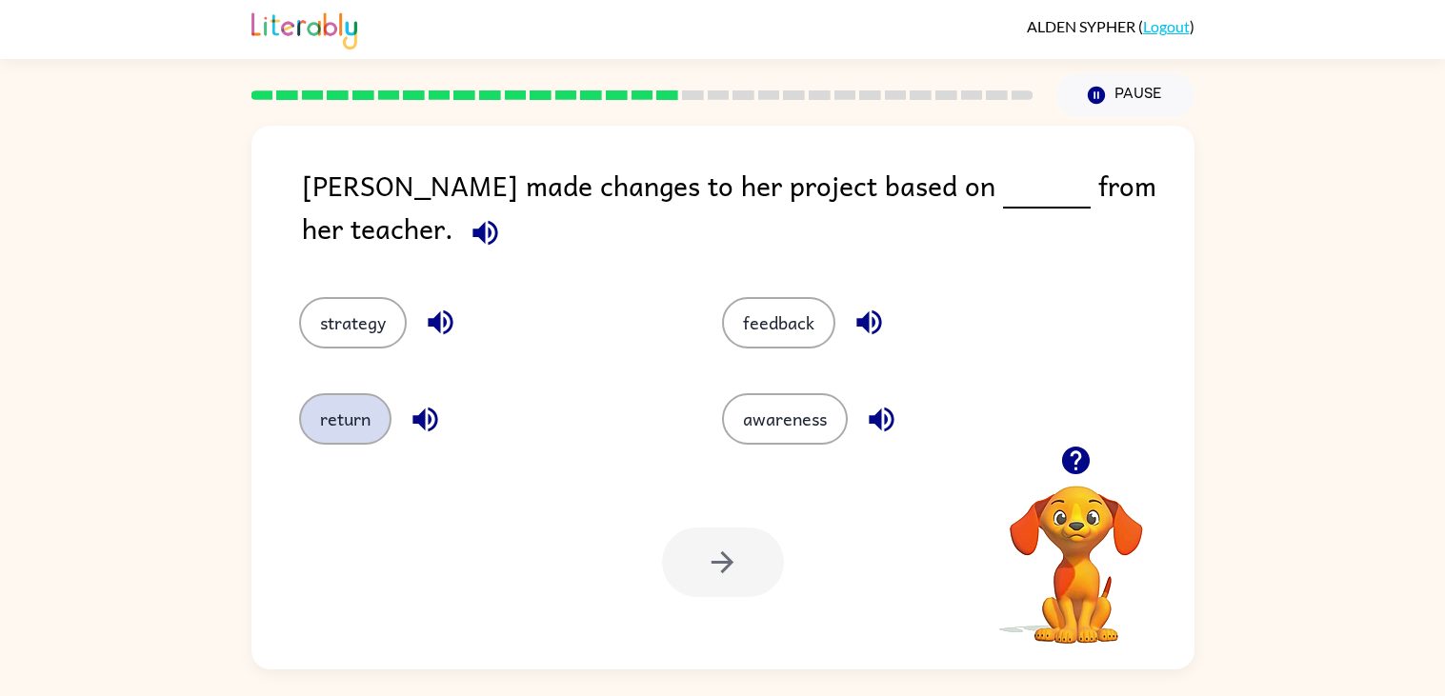
click at [309, 408] on button "return" at bounding box center [345, 418] width 92 height 51
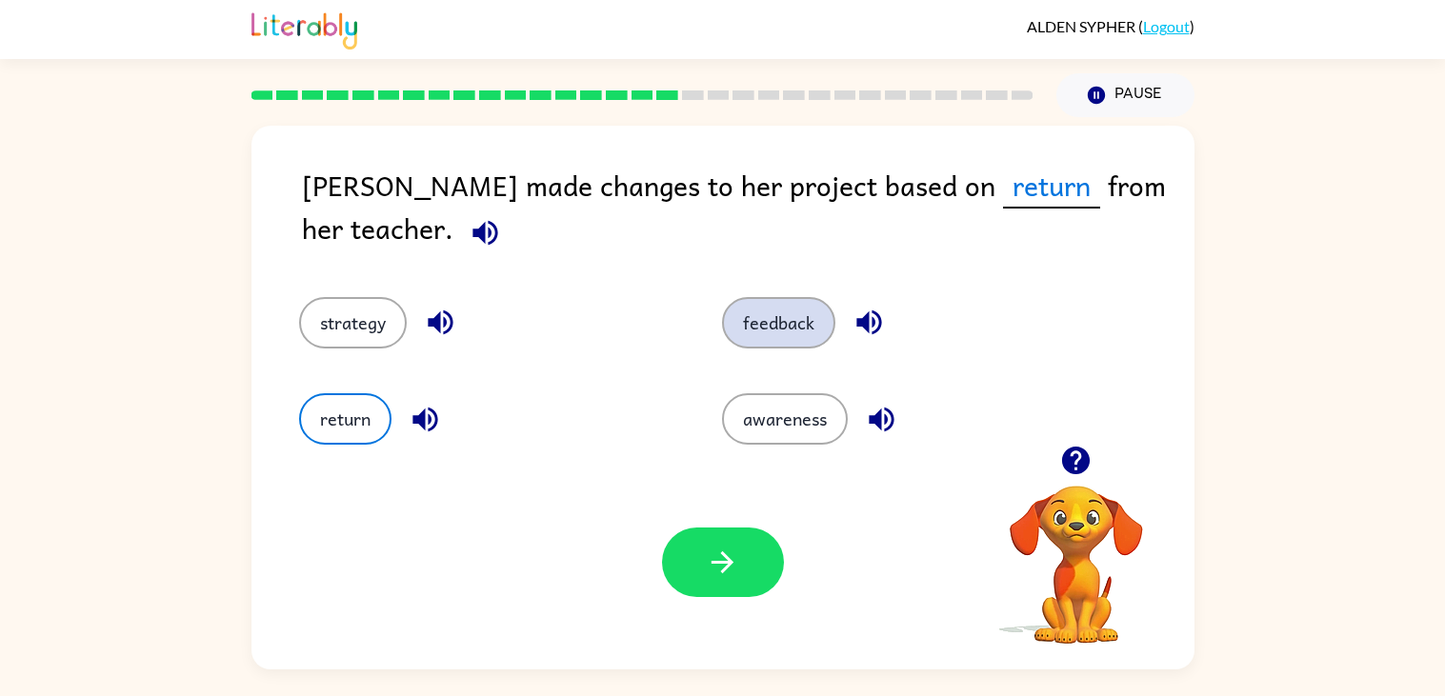
click at [776, 327] on button "feedback" at bounding box center [778, 322] width 113 height 51
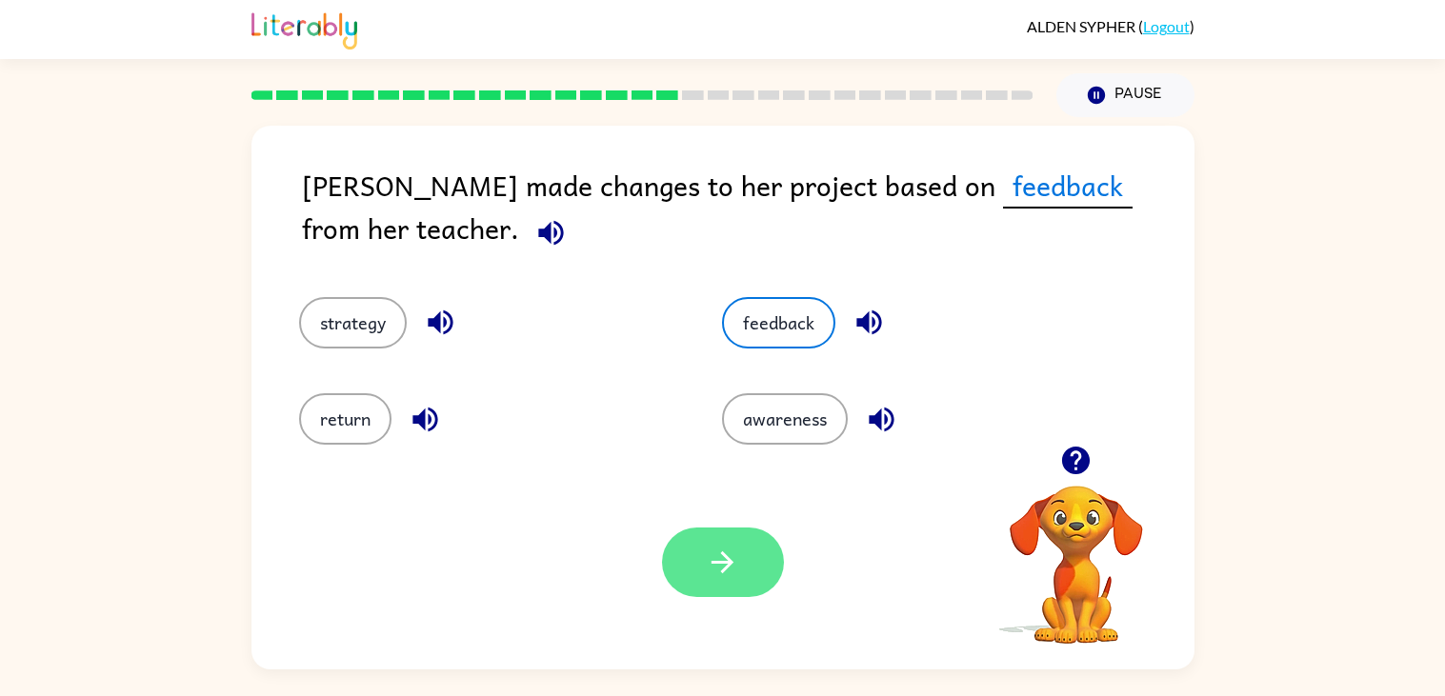
click at [761, 576] on button "button" at bounding box center [723, 563] width 122 height 70
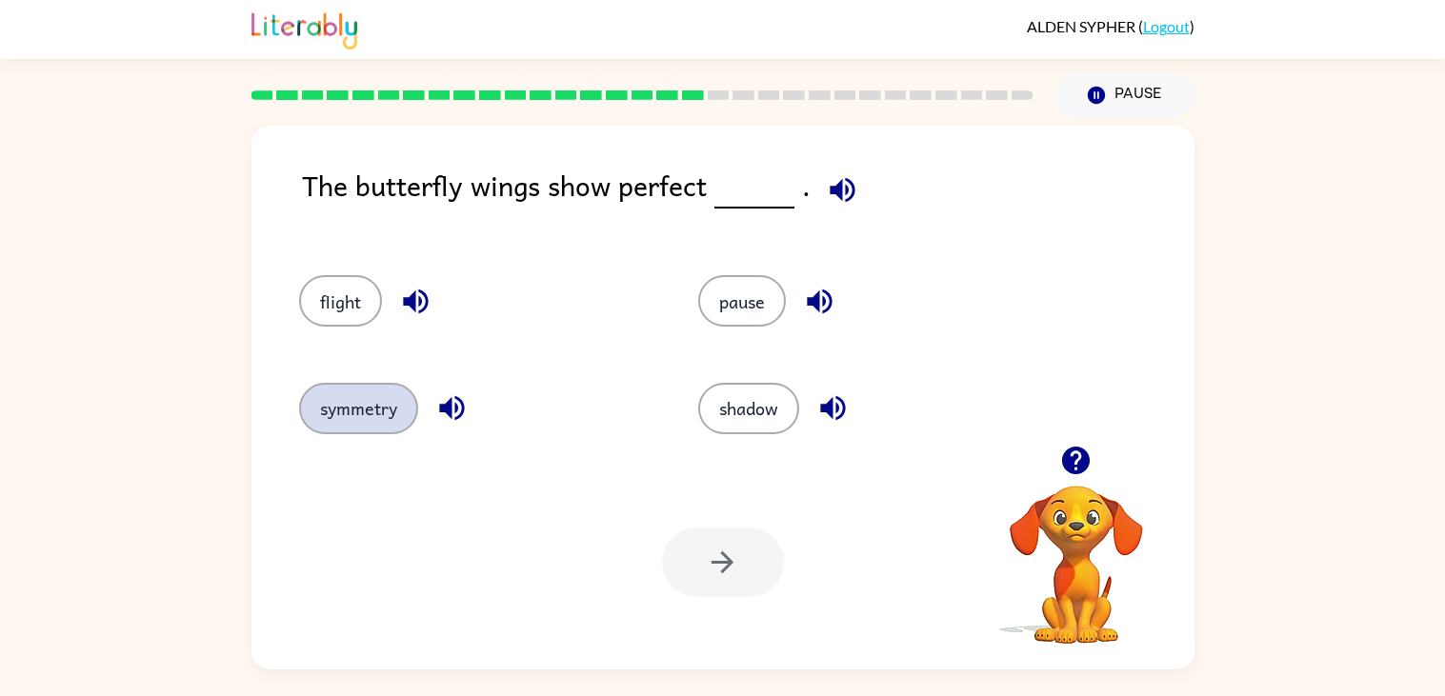
click at [342, 395] on button "symmetry" at bounding box center [358, 408] width 119 height 51
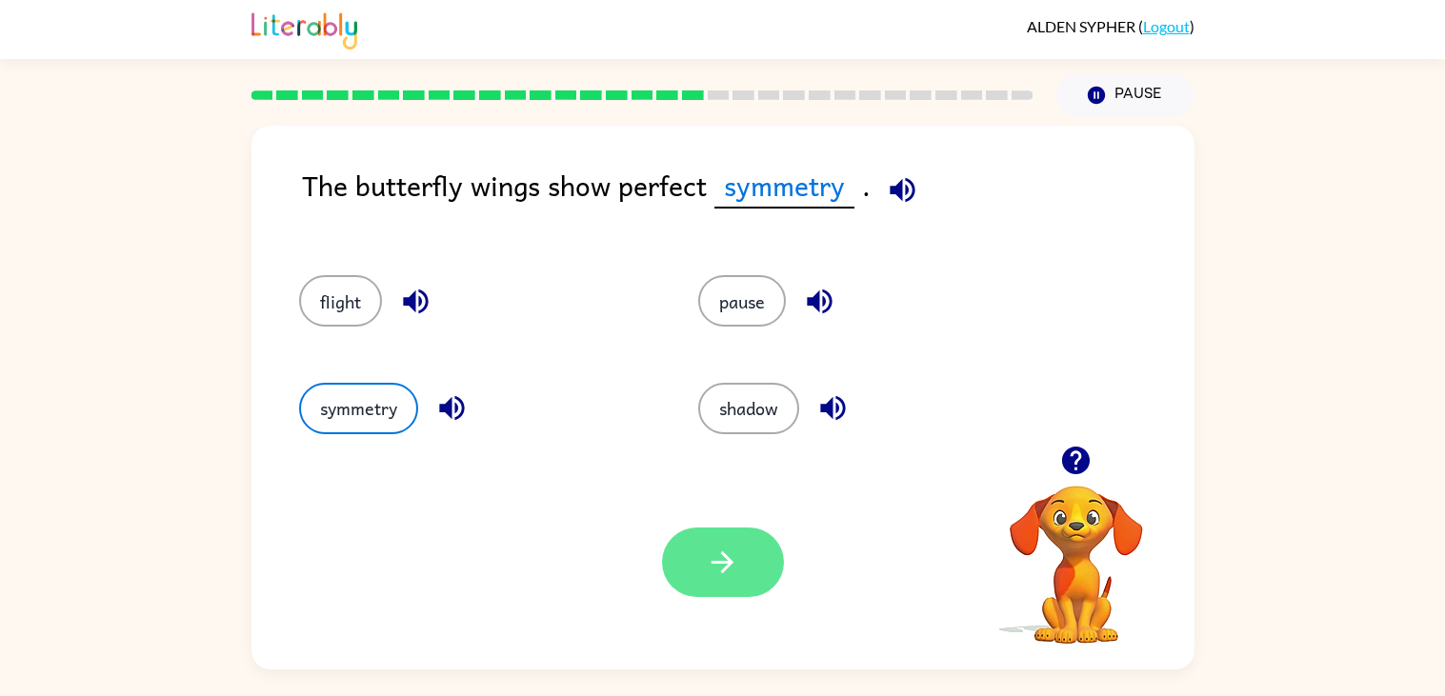
click at [695, 539] on button "button" at bounding box center [723, 563] width 122 height 70
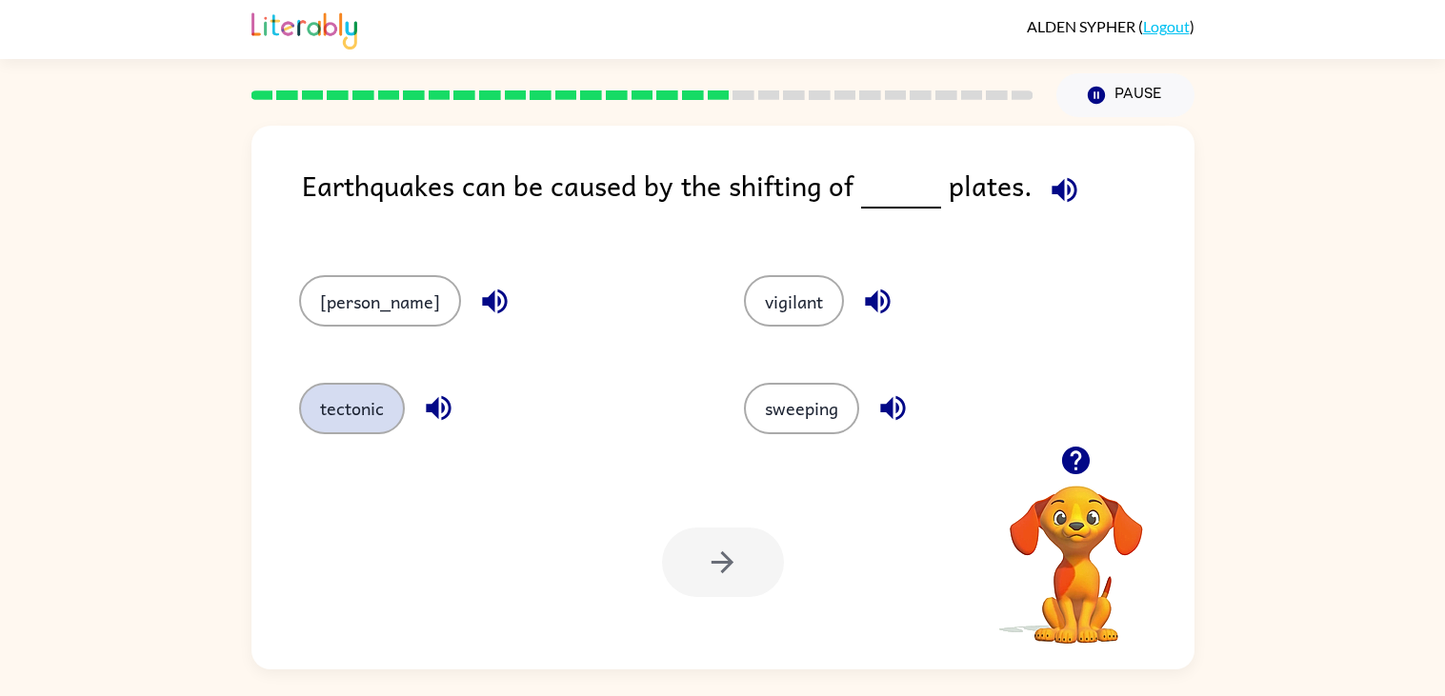
click at [326, 419] on button "tectonic" at bounding box center [352, 408] width 106 height 51
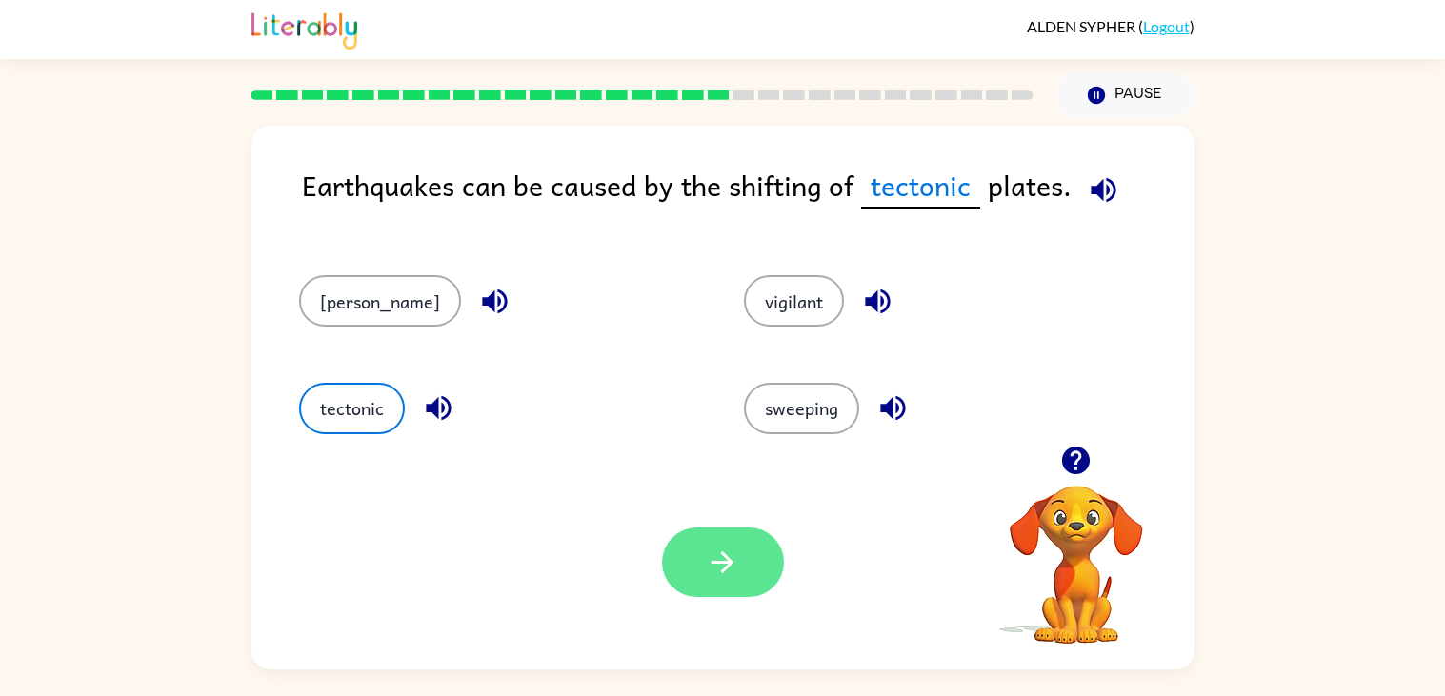
click at [734, 578] on icon "button" at bounding box center [722, 562] width 33 height 33
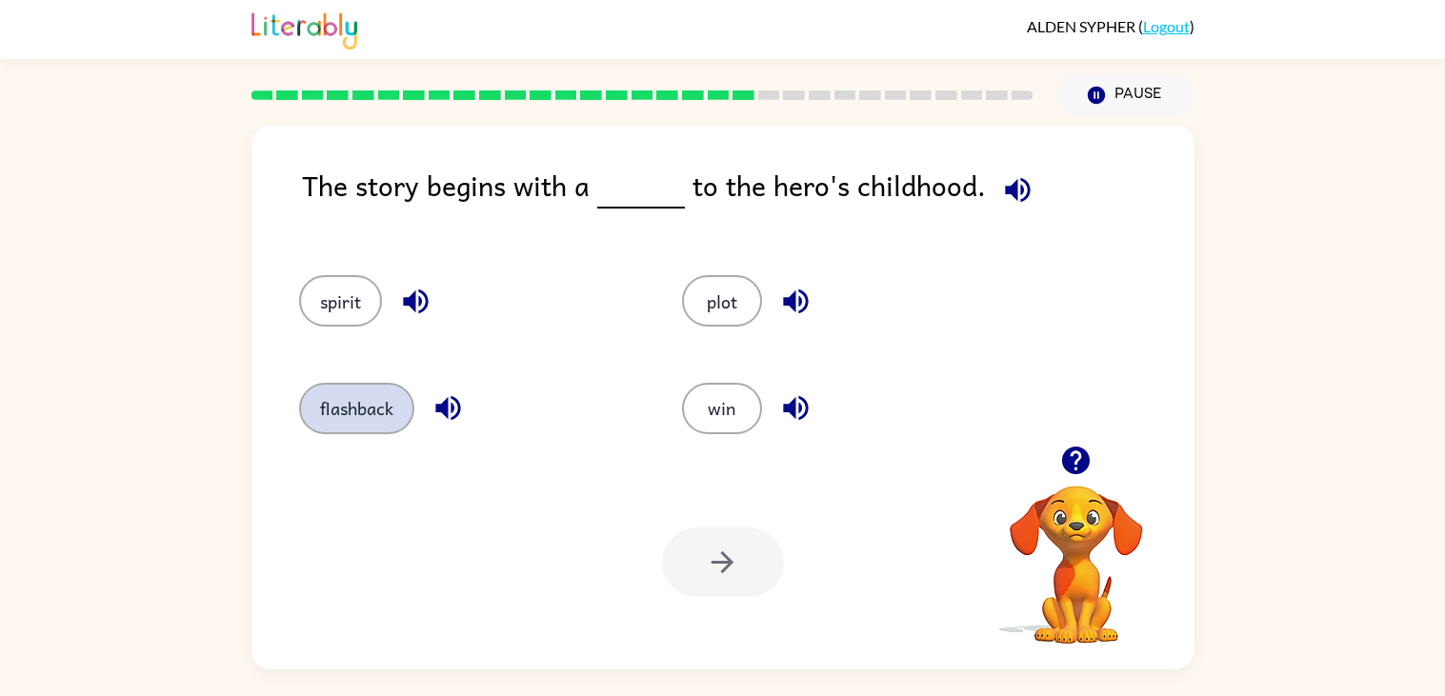
click at [317, 415] on button "flashback" at bounding box center [356, 408] width 115 height 51
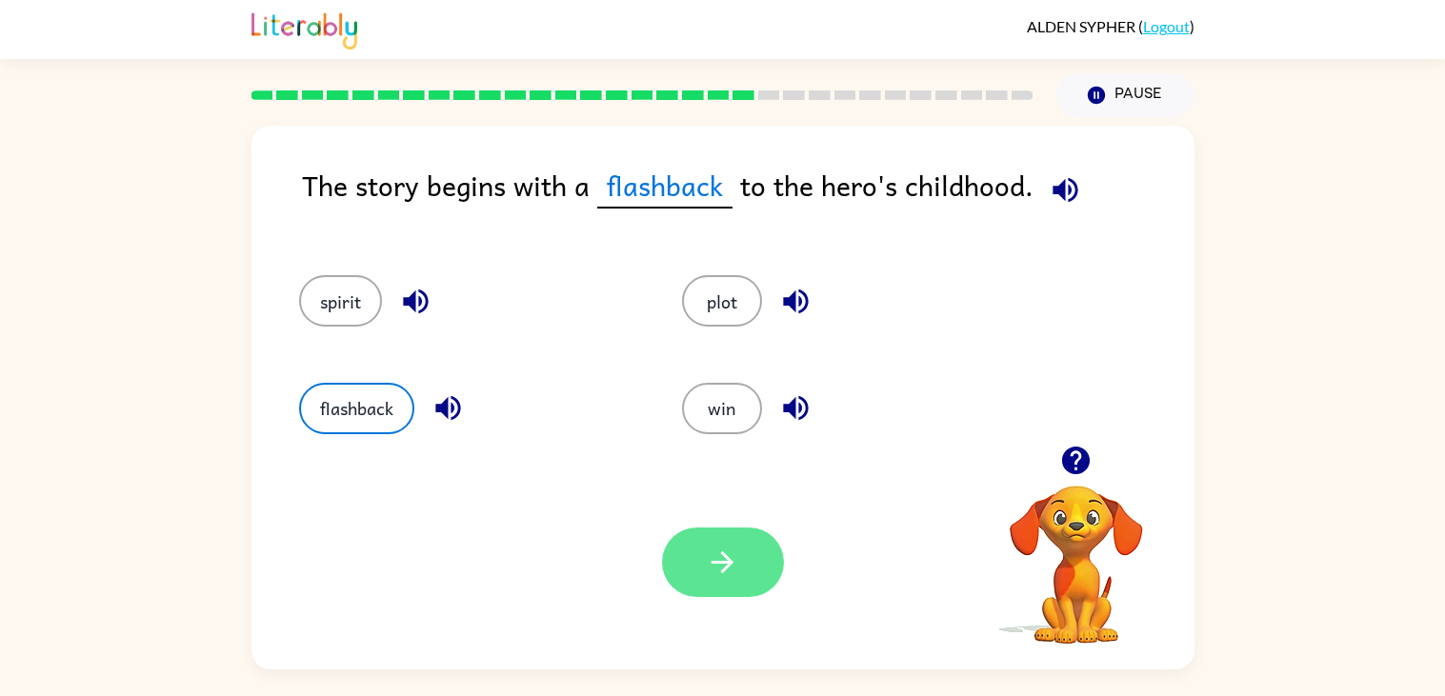
click at [750, 592] on button "button" at bounding box center [723, 563] width 122 height 70
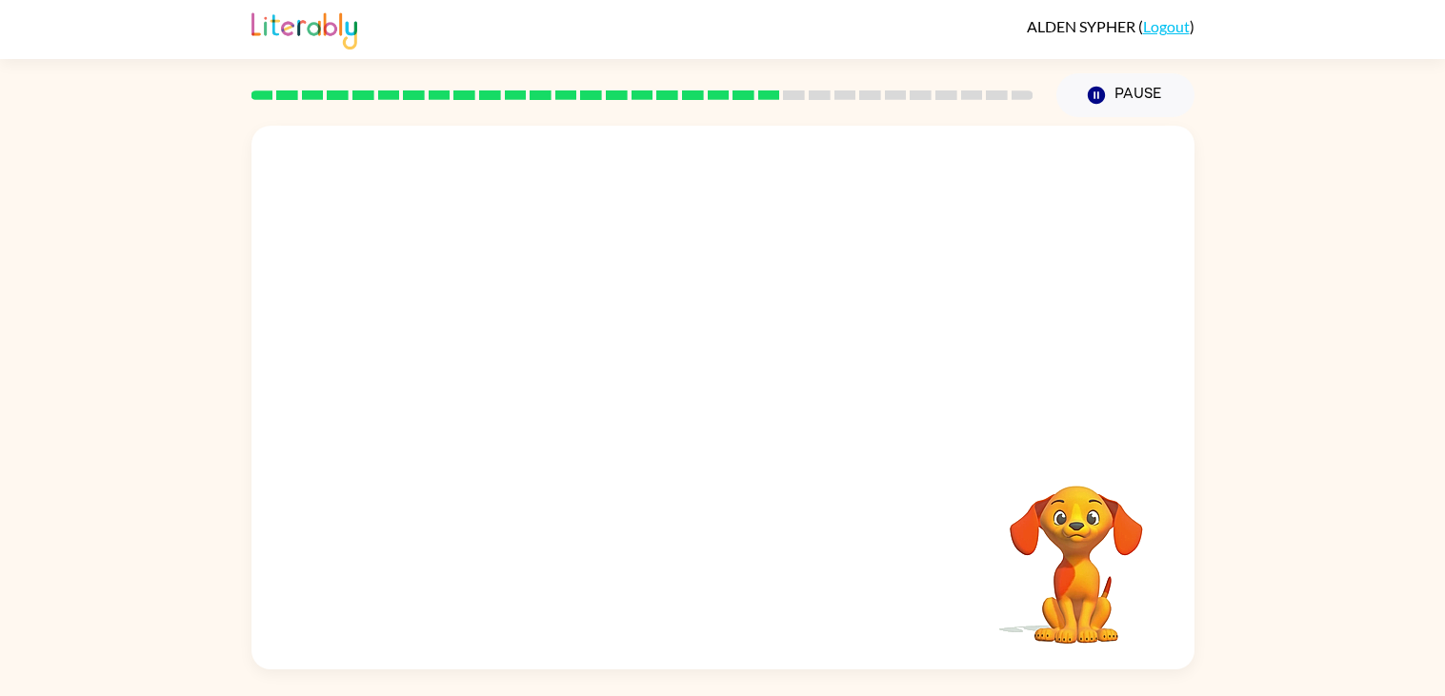
click at [745, 599] on div "Your browser must support playing .mp4 files to use Literably. Please try using…" at bounding box center [723, 398] width 943 height 544
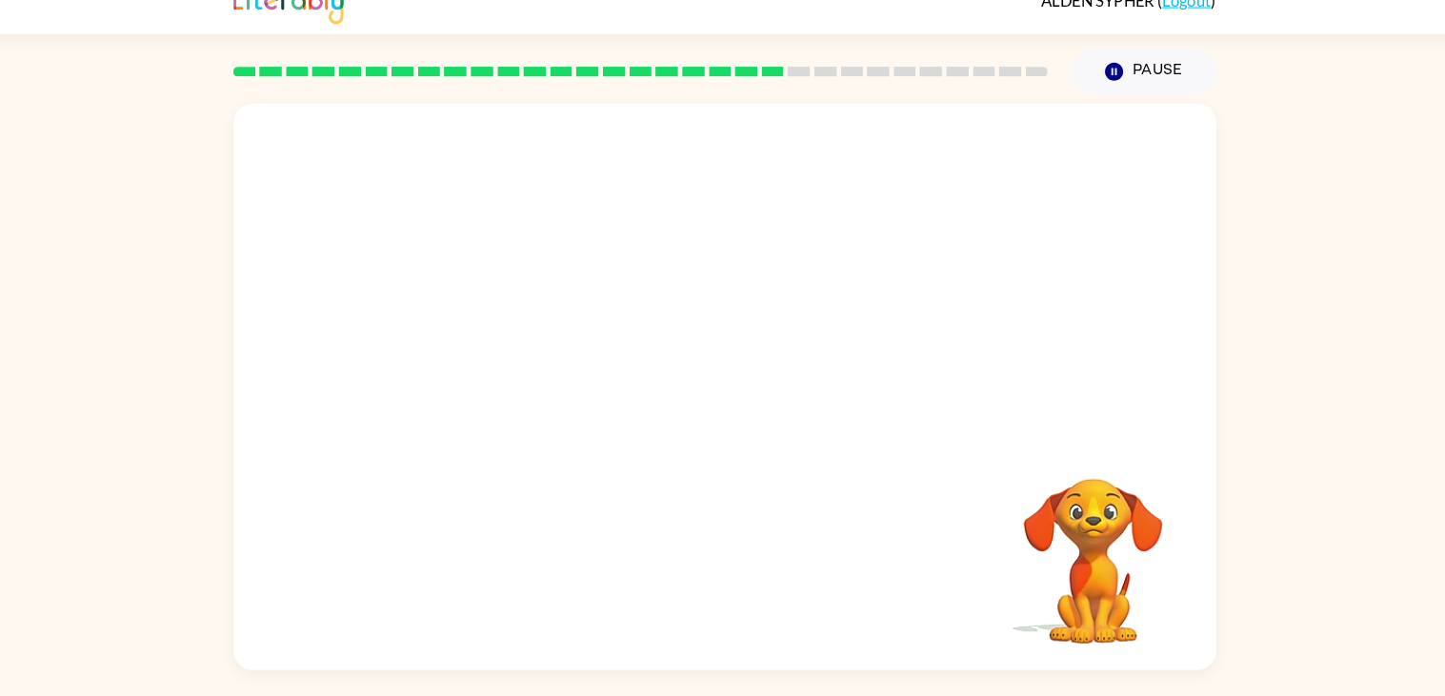
scroll to position [-1, 0]
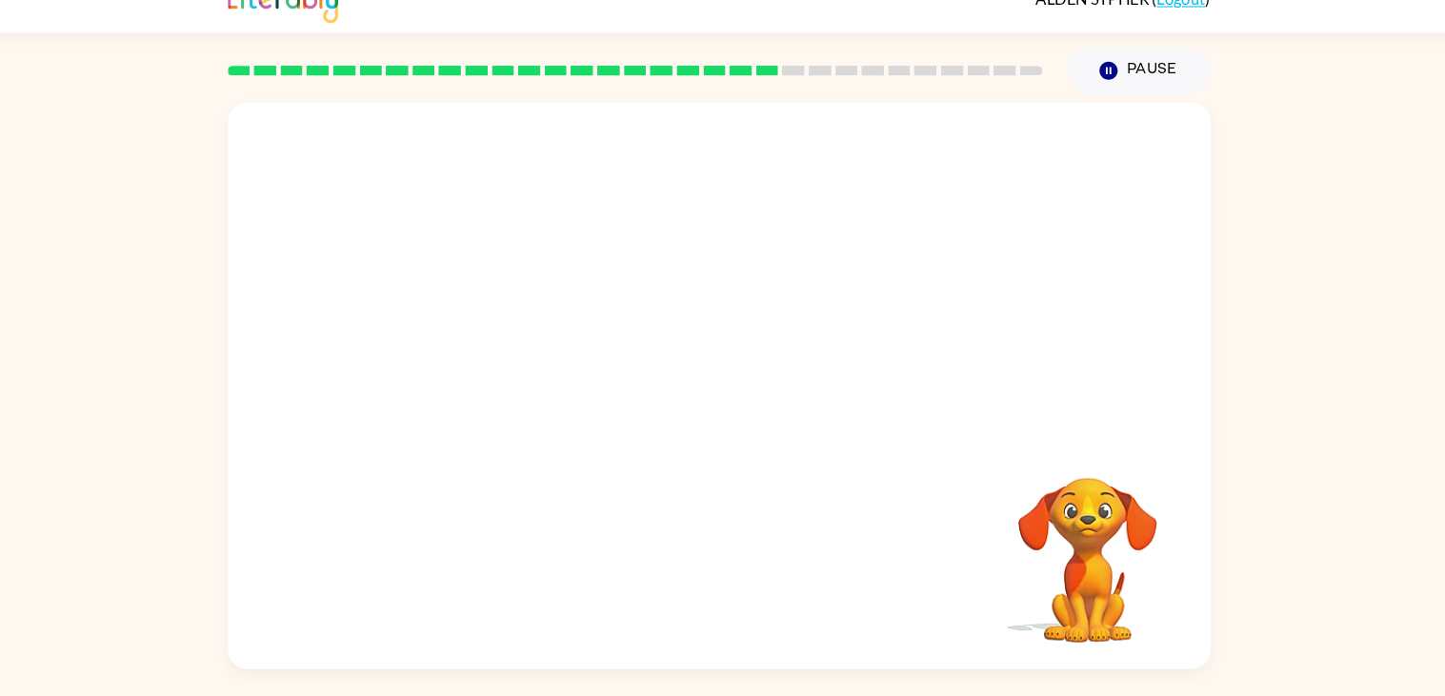
click at [1050, 563] on video "Your browser must support playing .mp4 files to use Literably. Please try using…" at bounding box center [1076, 551] width 191 height 191
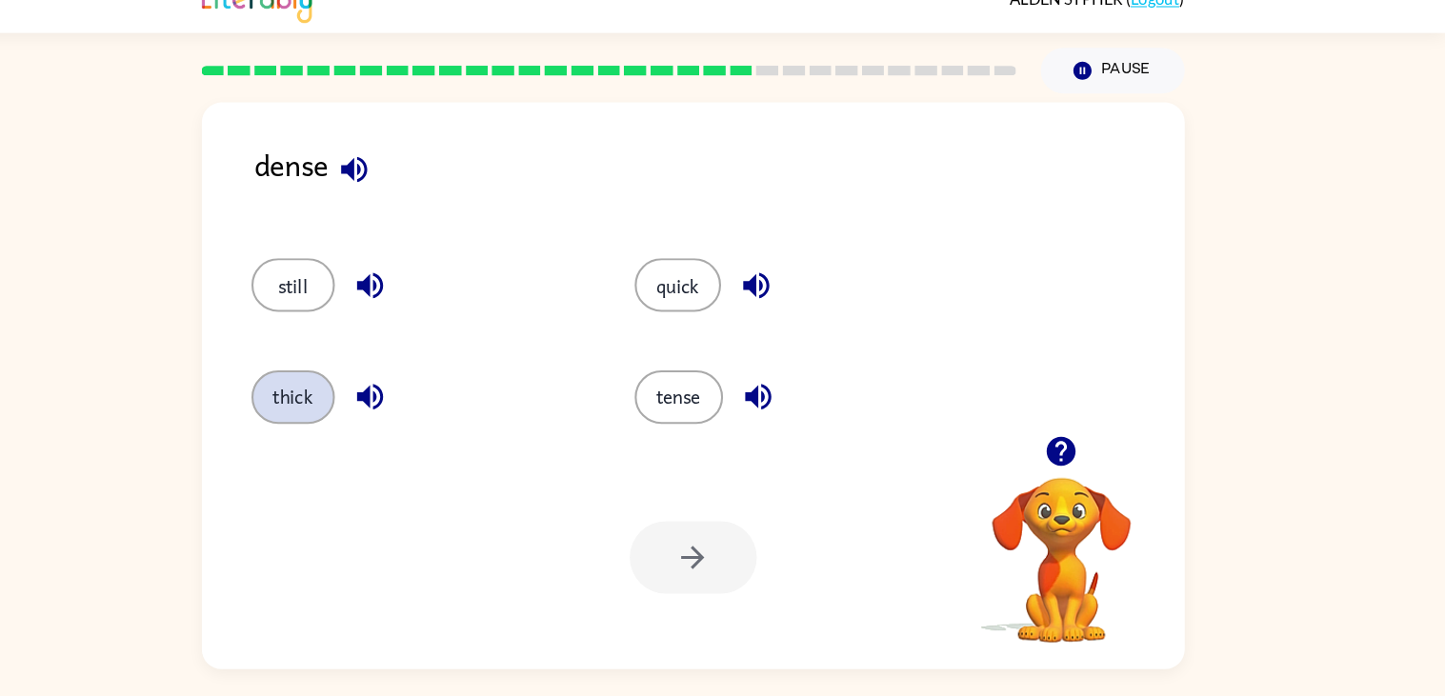
click at [322, 383] on button "thick" at bounding box center [339, 408] width 80 height 51
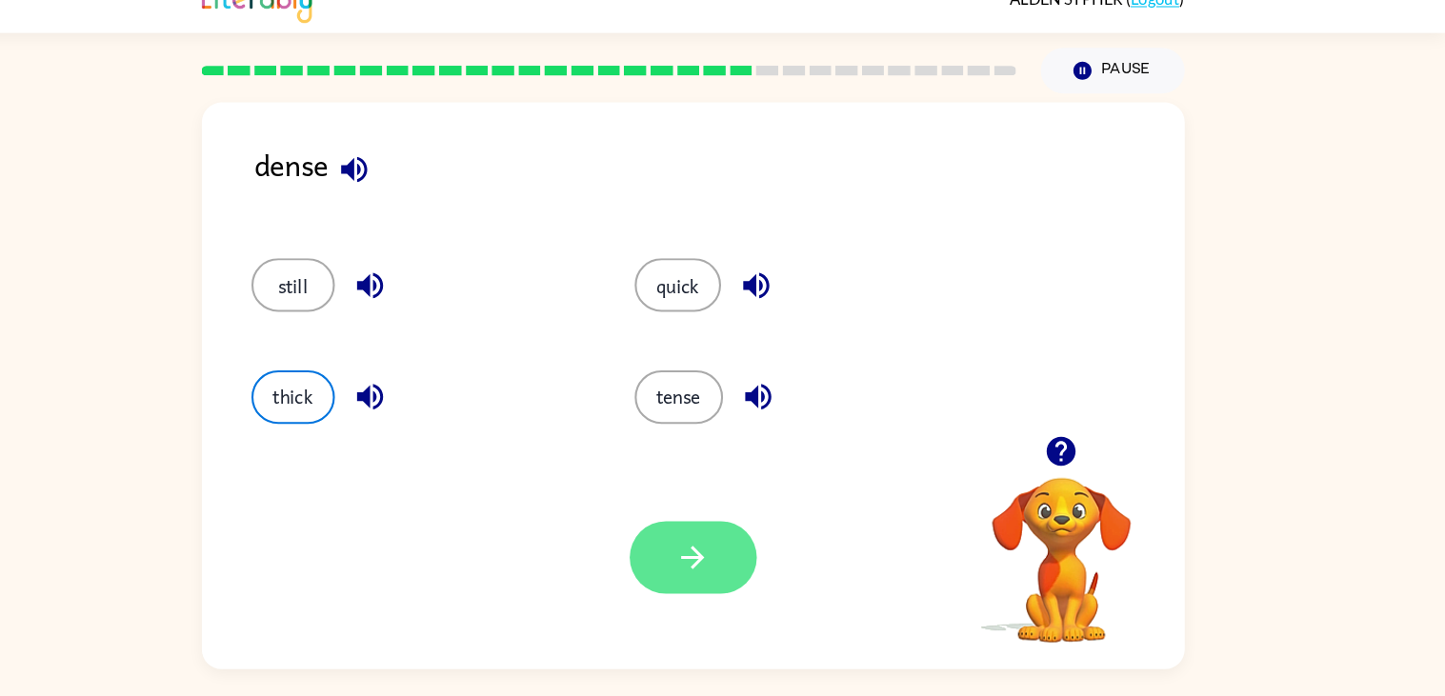
click at [758, 566] on button "button" at bounding box center [723, 563] width 122 height 70
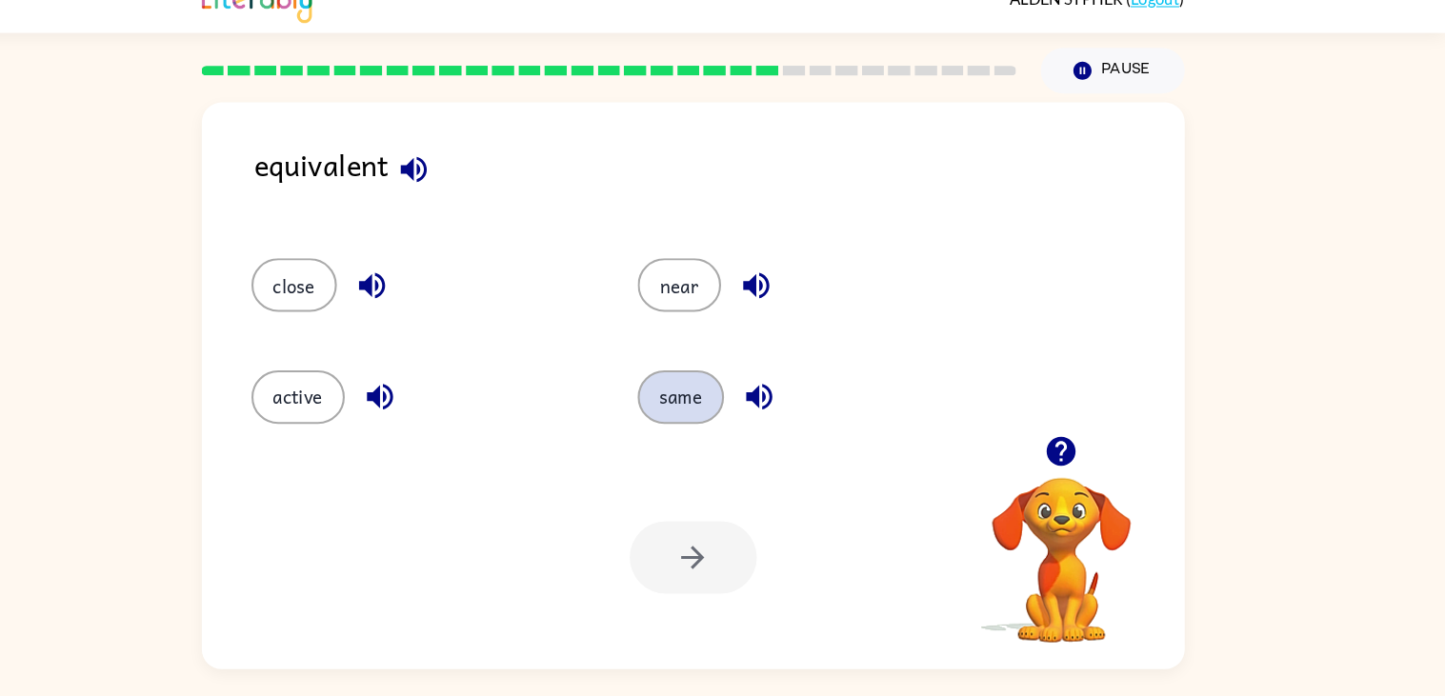
click at [713, 422] on button "same" at bounding box center [711, 408] width 83 height 51
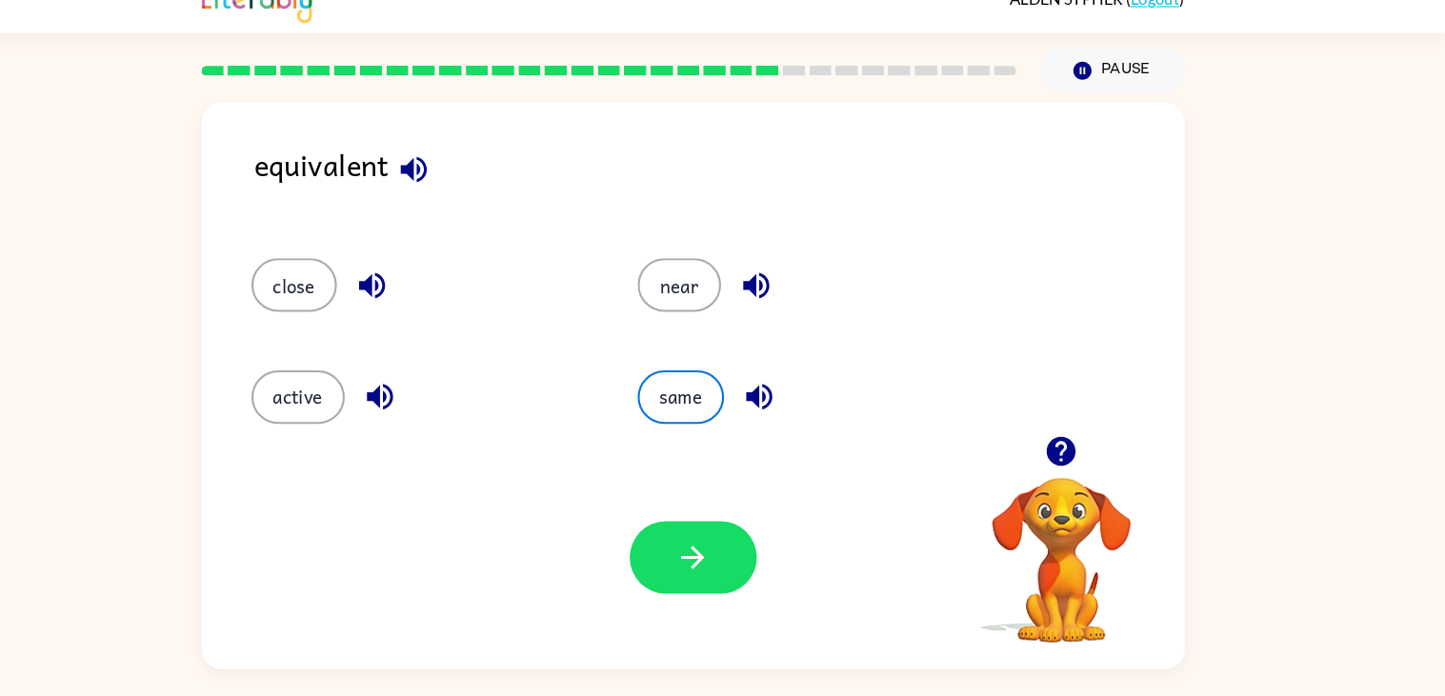
click at [814, 541] on div "Your browser must support playing .mp4 files to use Literably. Please try using…" at bounding box center [723, 562] width 943 height 214
click at [812, 595] on div "Your browser must support playing .mp4 files to use Literably. Please try using…" at bounding box center [723, 562] width 943 height 214
click at [780, 571] on button "button" at bounding box center [723, 563] width 122 height 70
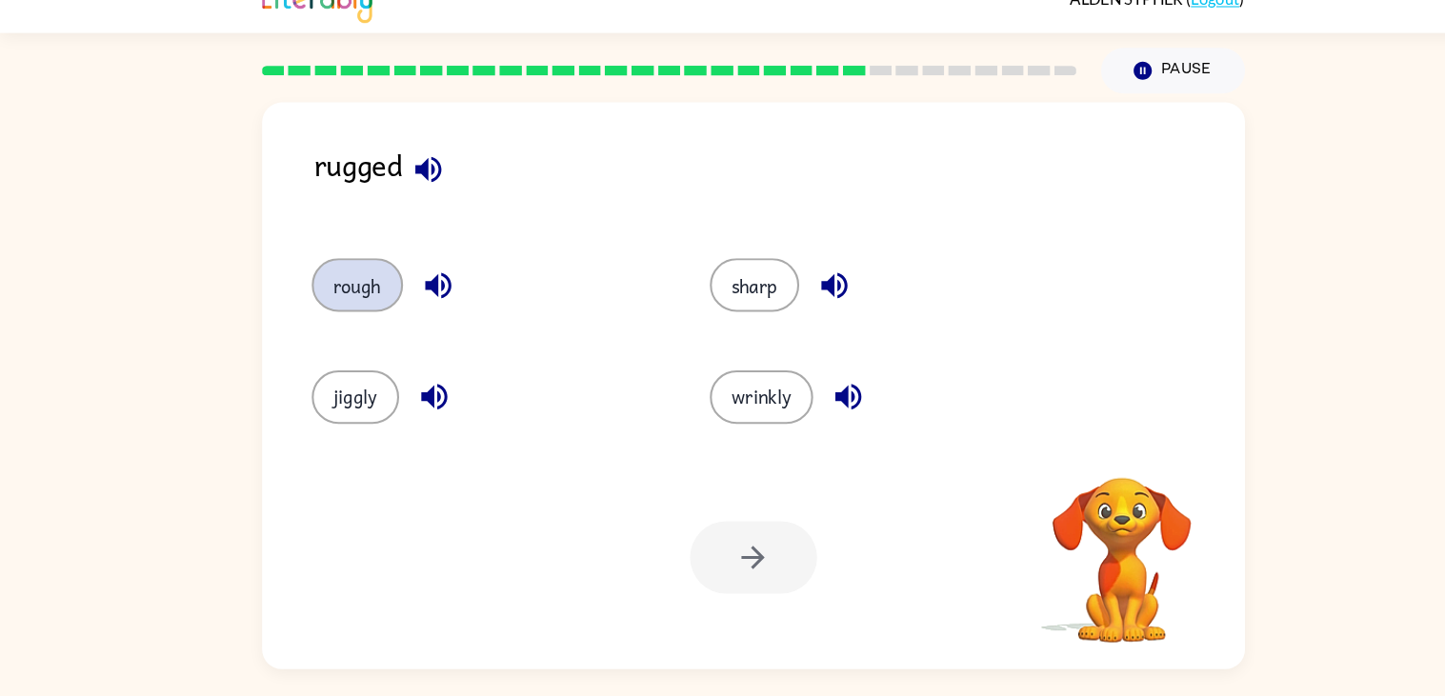
click at [351, 318] on button "rough" at bounding box center [343, 300] width 88 height 51
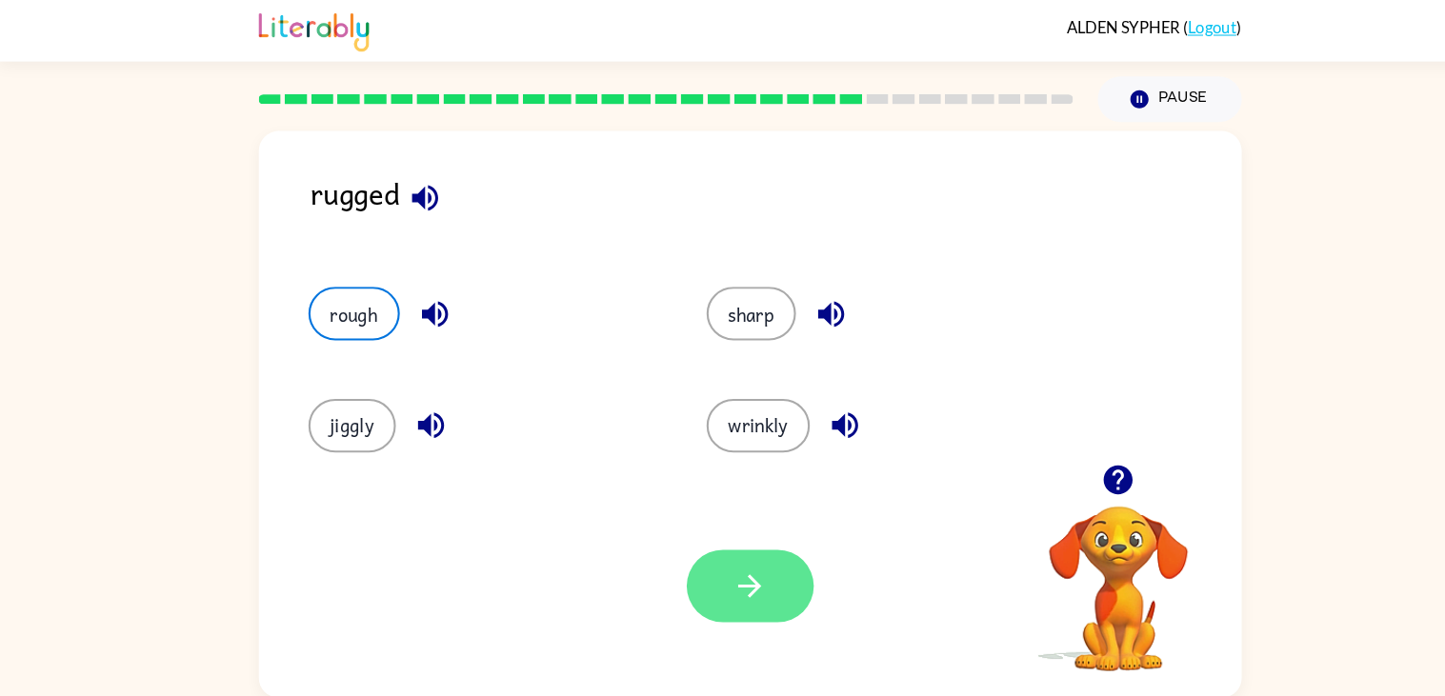
click at [729, 546] on icon "button" at bounding box center [722, 562] width 33 height 33
click at [730, 554] on div at bounding box center [723, 563] width 122 height 70
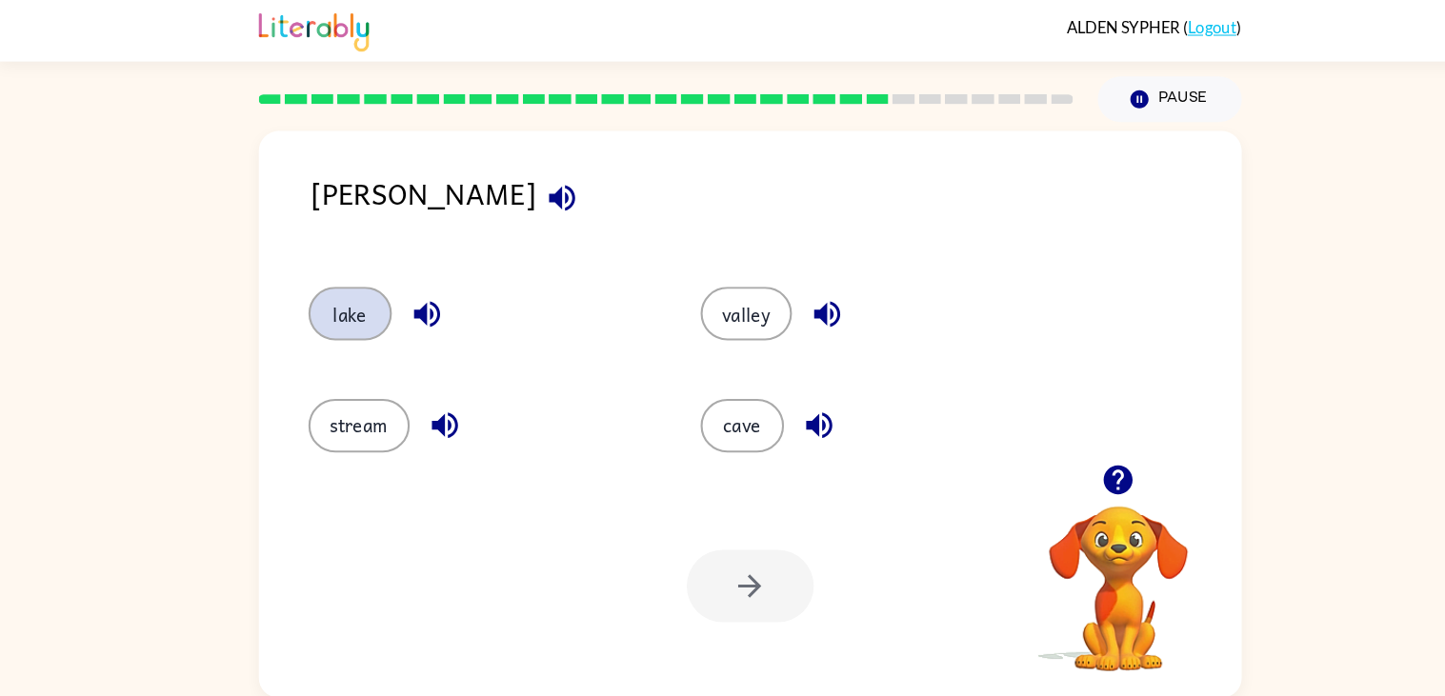
click at [333, 309] on button "lake" at bounding box center [339, 300] width 80 height 51
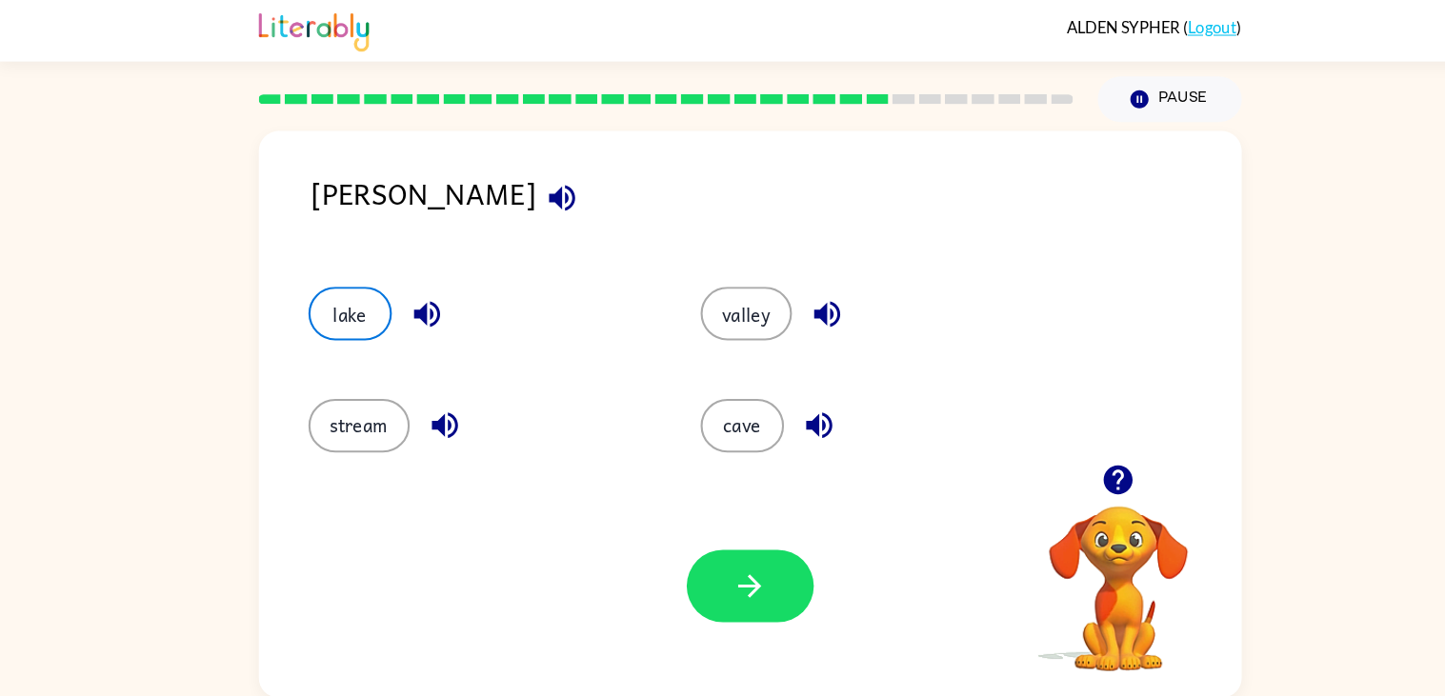
click at [709, 631] on div "Your browser must support playing .mp4 files to use Literably. Please try using…" at bounding box center [723, 562] width 943 height 214
click at [323, 412] on button "stream" at bounding box center [347, 408] width 97 height 51
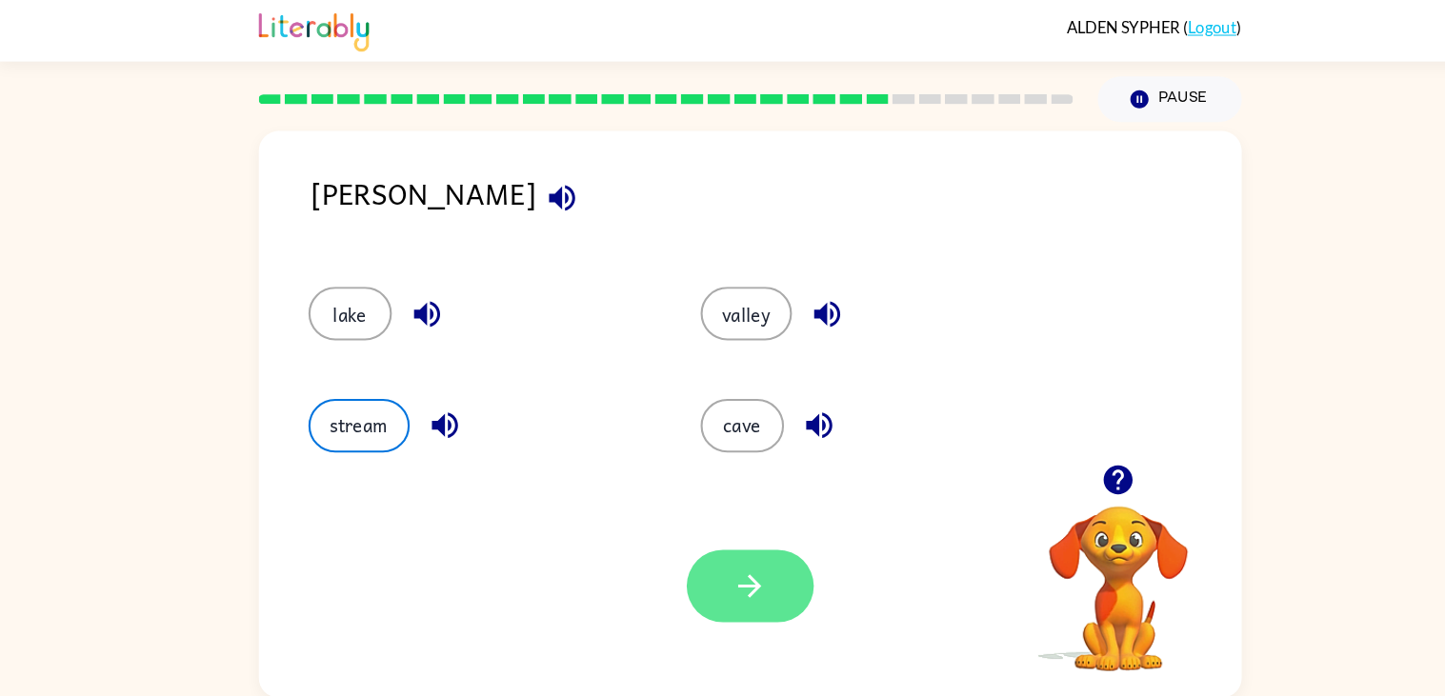
click at [718, 595] on button "button" at bounding box center [723, 563] width 122 height 70
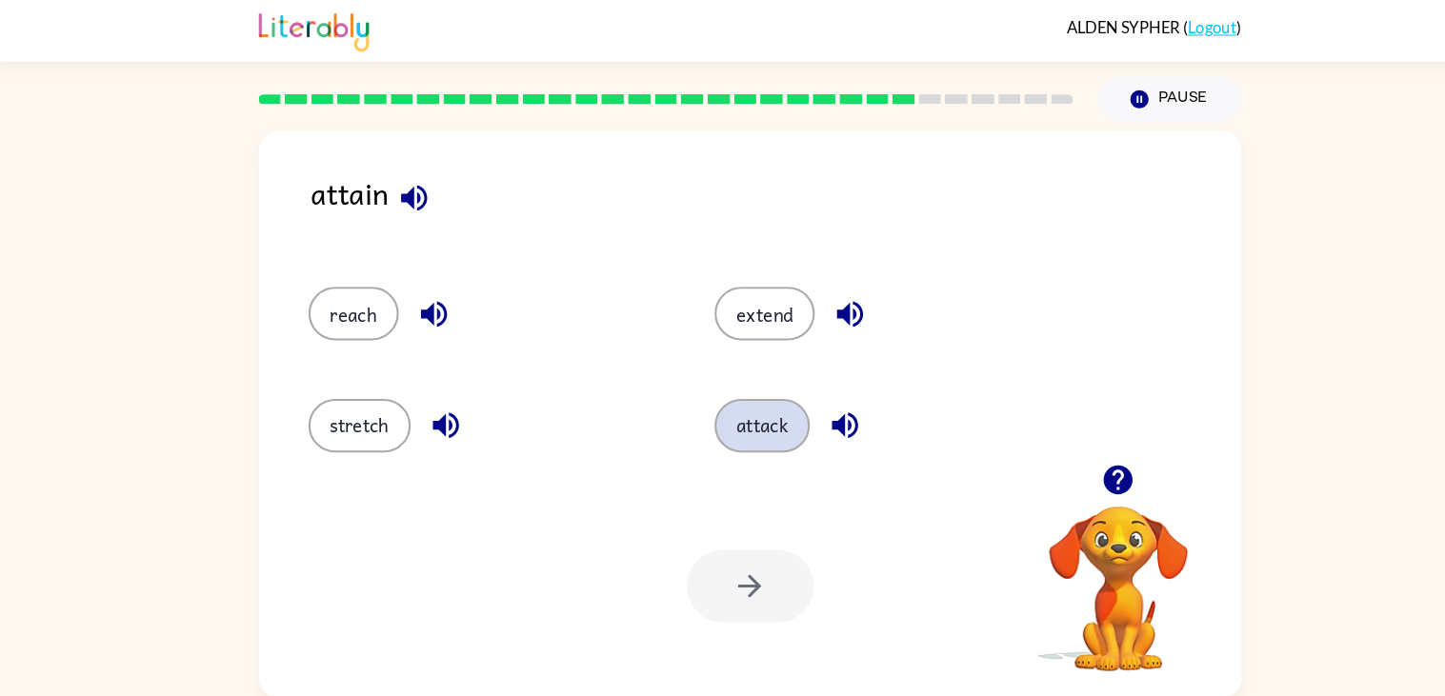
click at [733, 424] on button "attack" at bounding box center [734, 408] width 91 height 51
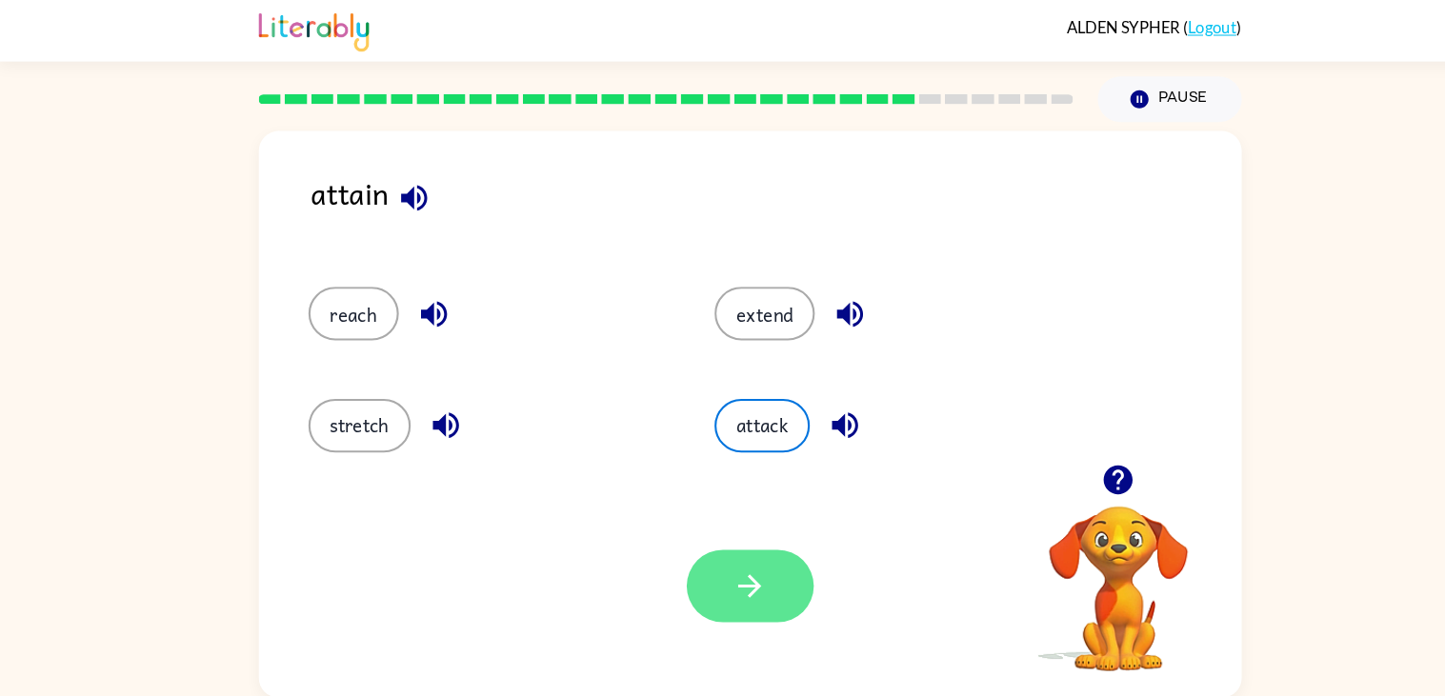
click at [695, 555] on button "button" at bounding box center [723, 563] width 122 height 70
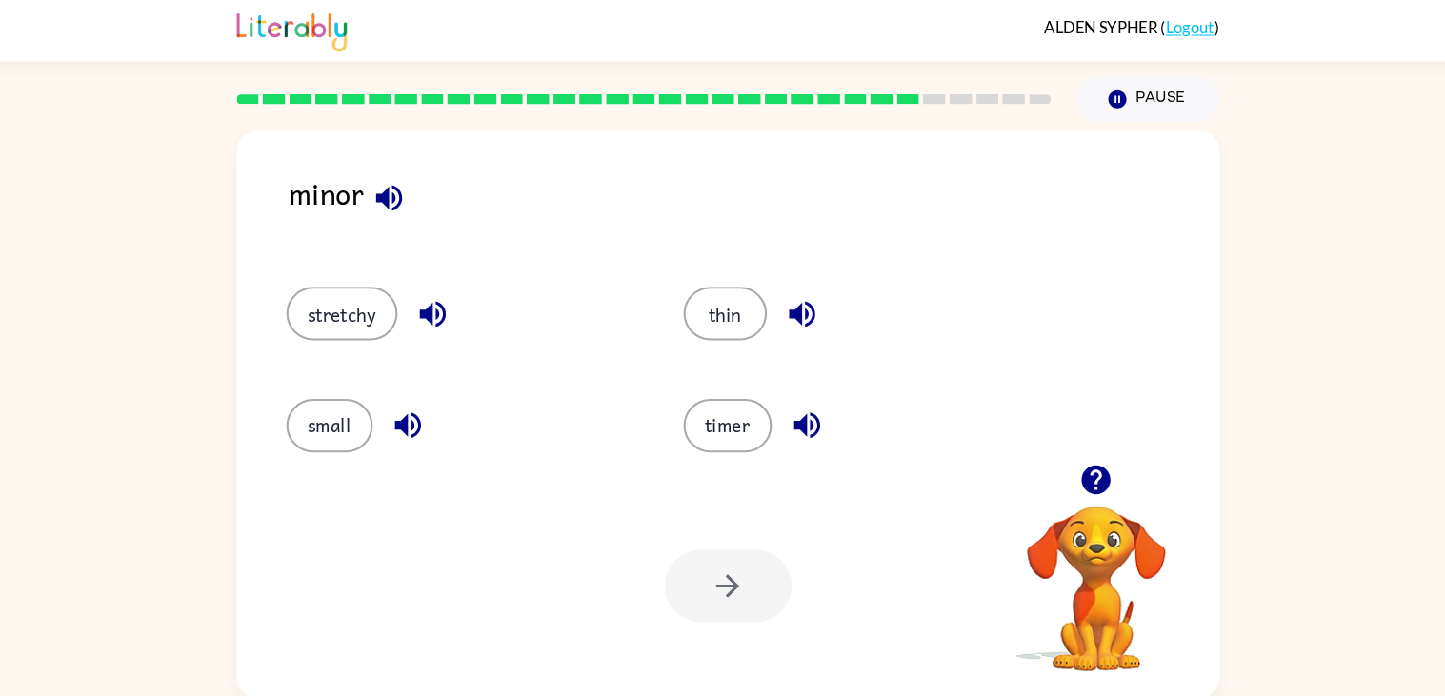
click at [378, 366] on div "small" at bounding box center [453, 400] width 381 height 107
click at [354, 294] on button "stretchy" at bounding box center [352, 300] width 107 height 51
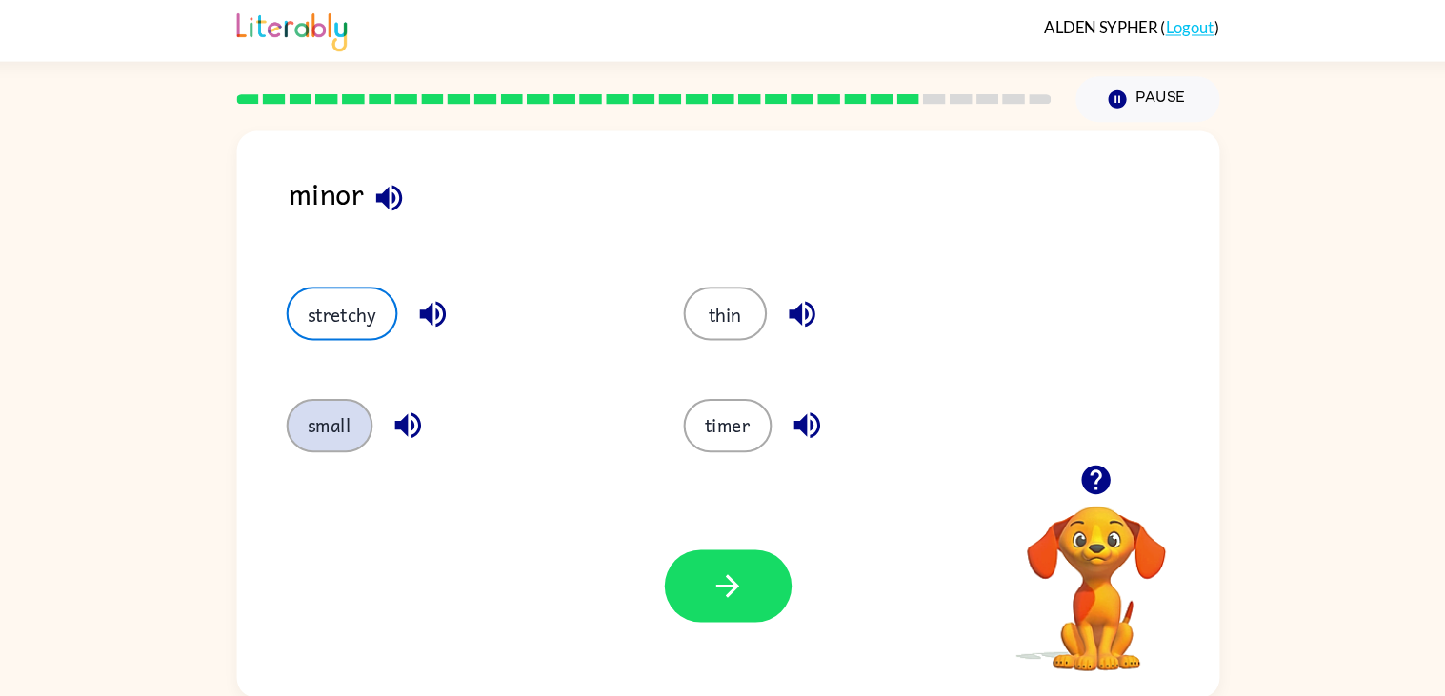
click at [359, 423] on button "small" at bounding box center [340, 408] width 83 height 51
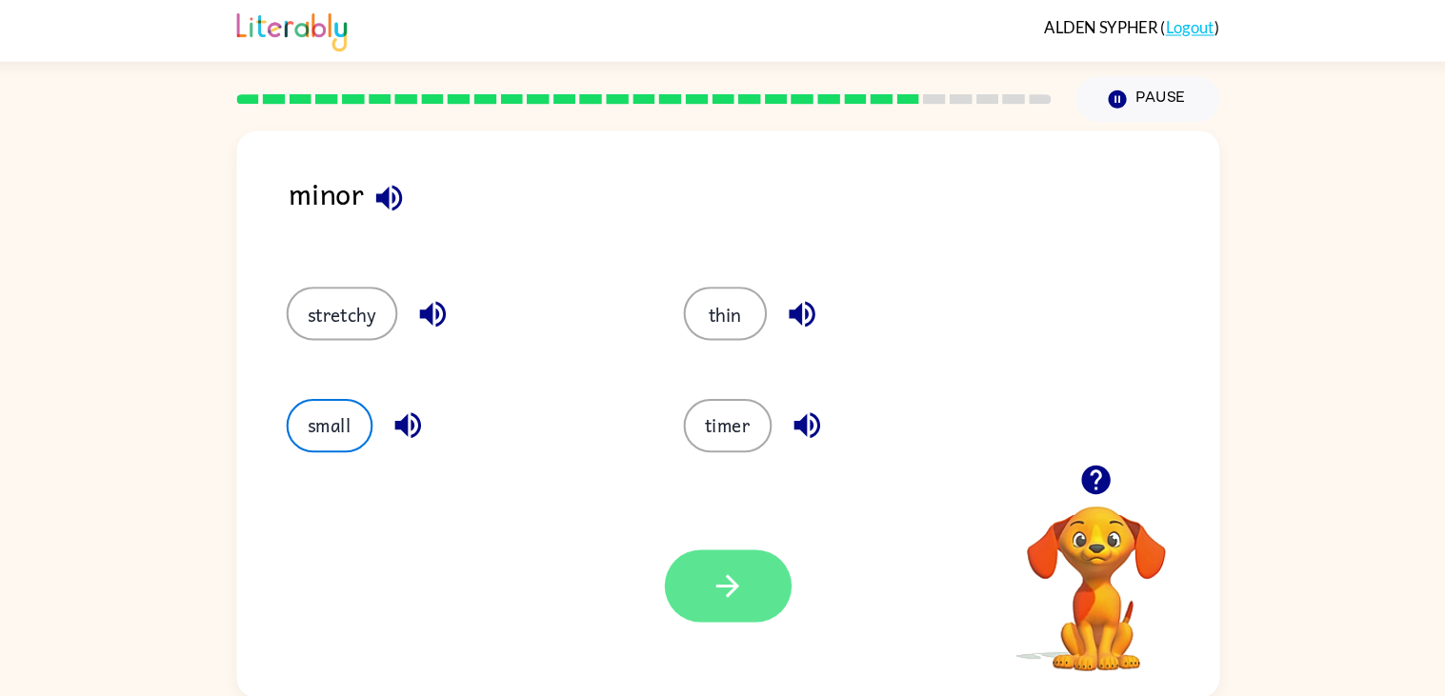
click at [680, 559] on button "button" at bounding box center [723, 563] width 122 height 70
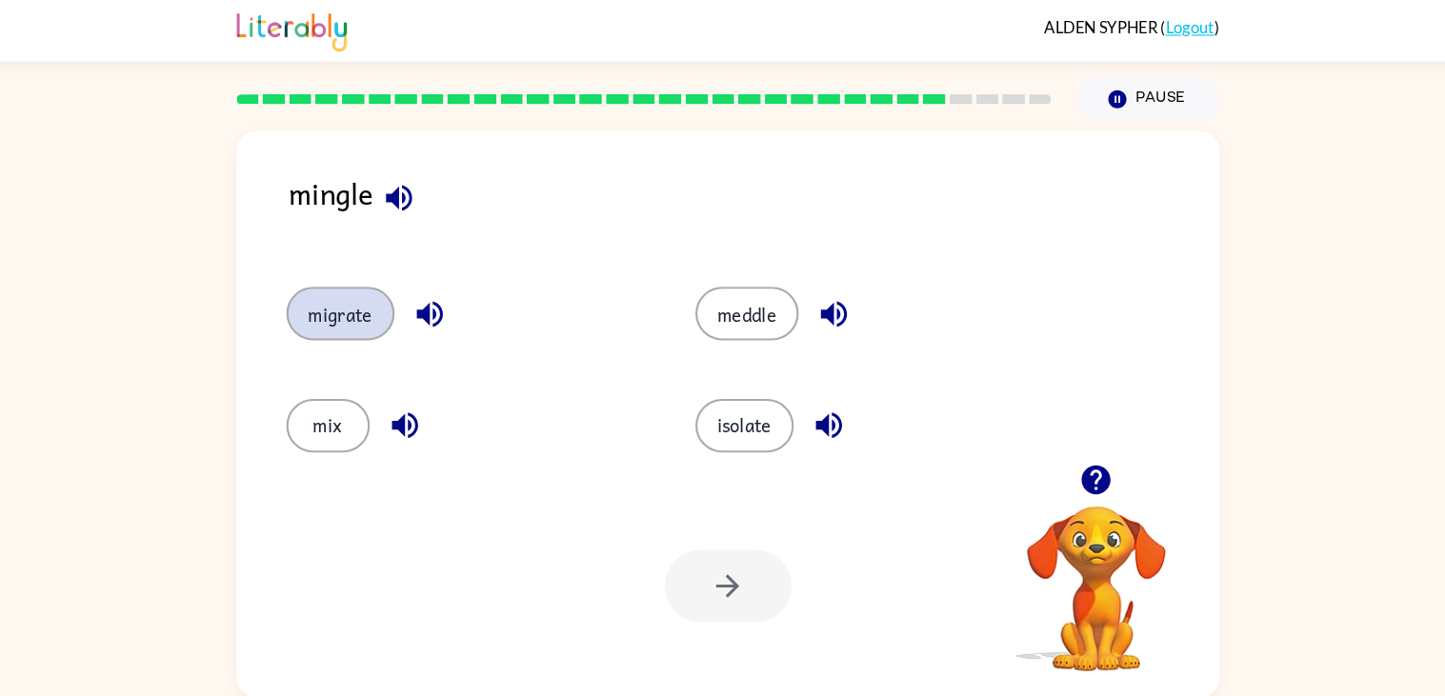
click at [342, 292] on button "migrate" at bounding box center [351, 300] width 104 height 51
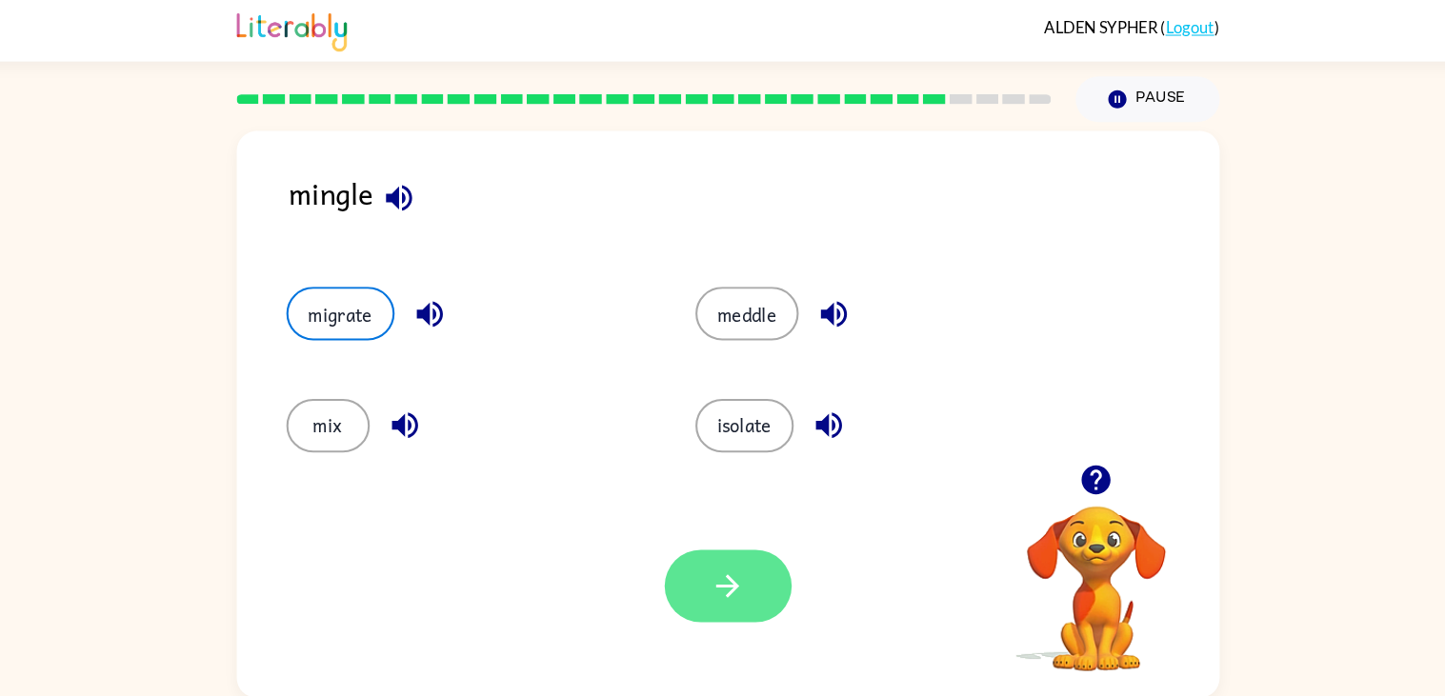
click at [752, 566] on button "button" at bounding box center [723, 563] width 122 height 70
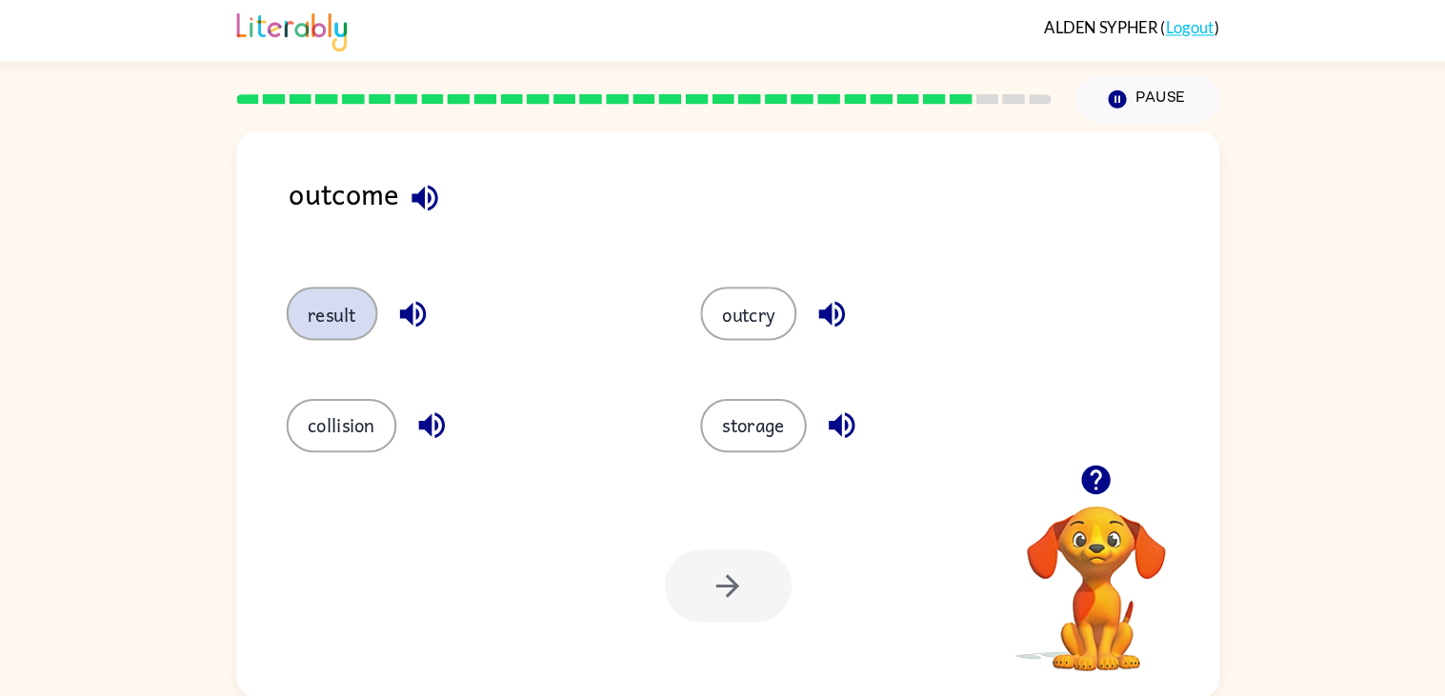
click at [356, 313] on button "result" at bounding box center [343, 300] width 88 height 51
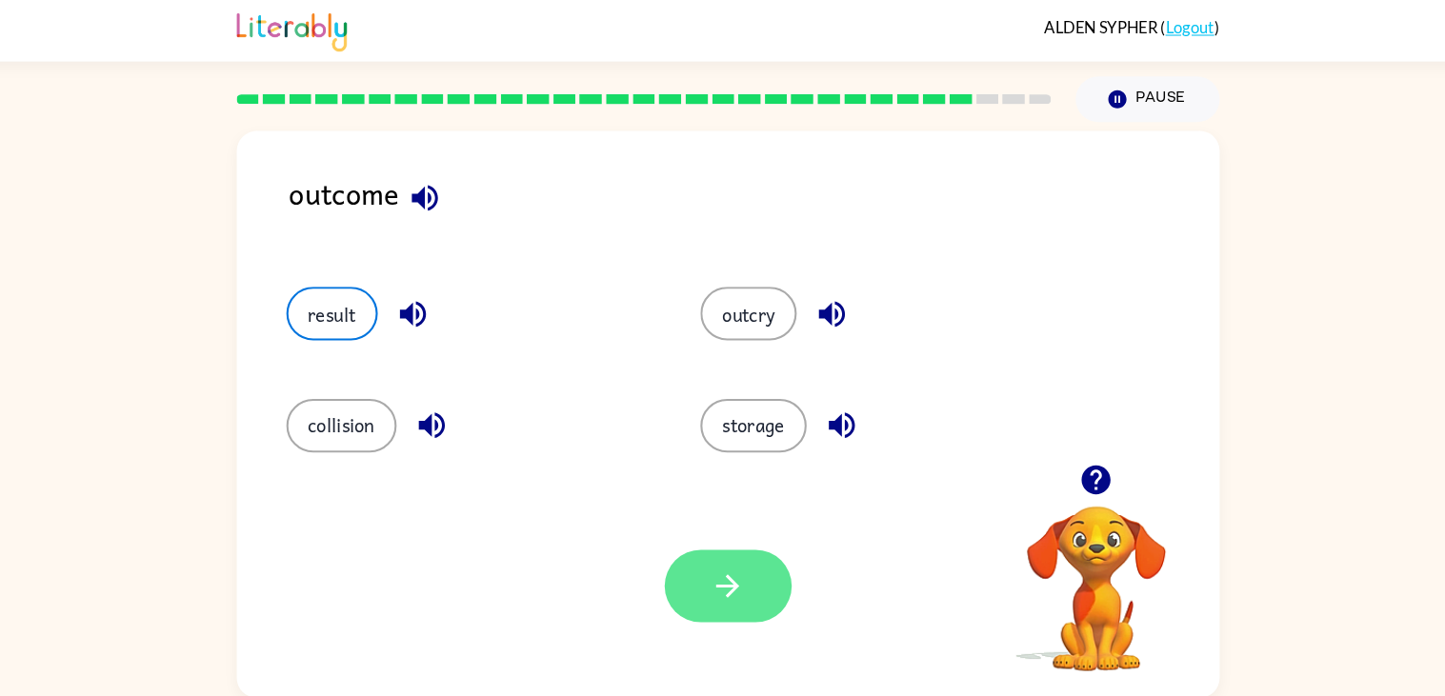
click at [733, 594] on button "button" at bounding box center [723, 563] width 122 height 70
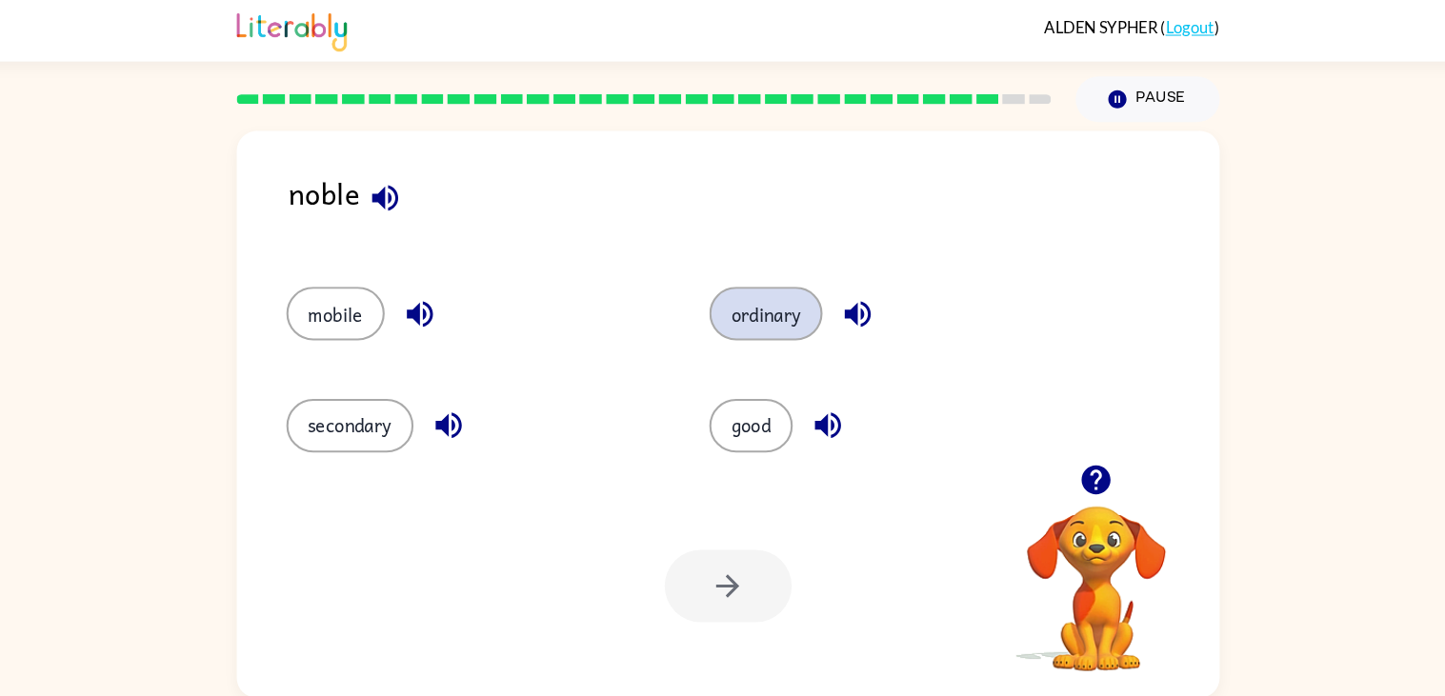
click at [705, 303] on button "ordinary" at bounding box center [759, 300] width 109 height 51
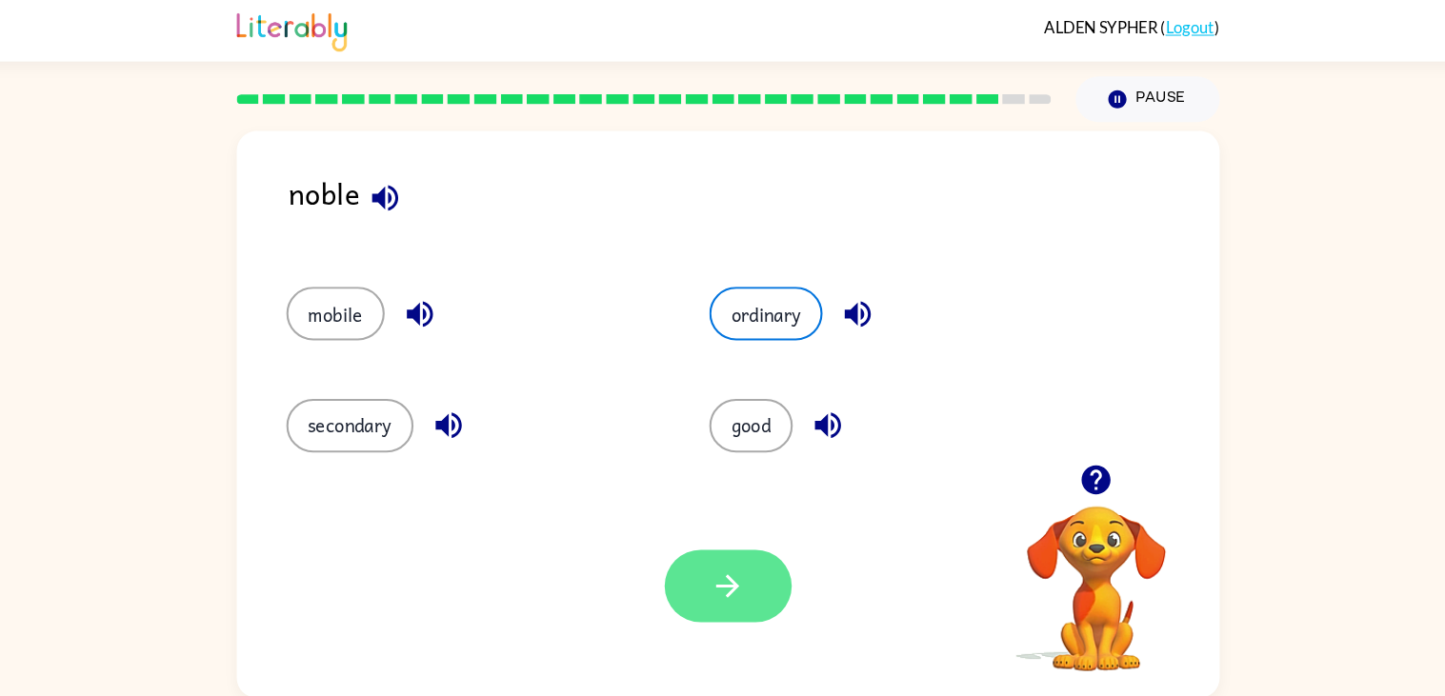
click at [725, 562] on icon "button" at bounding box center [723, 563] width 22 height 22
click at [728, 579] on div at bounding box center [723, 563] width 122 height 70
click at [734, 572] on div at bounding box center [723, 563] width 122 height 70
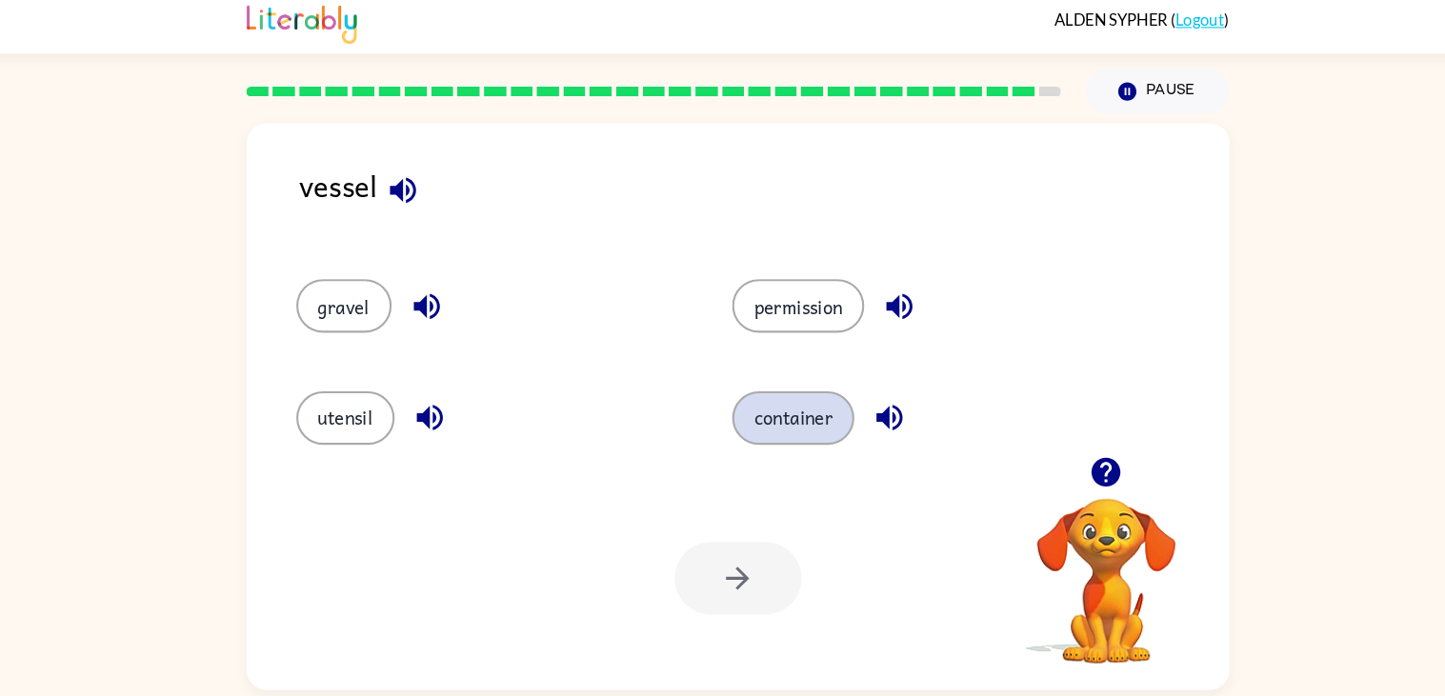
click at [788, 419] on button "container" at bounding box center [775, 408] width 117 height 51
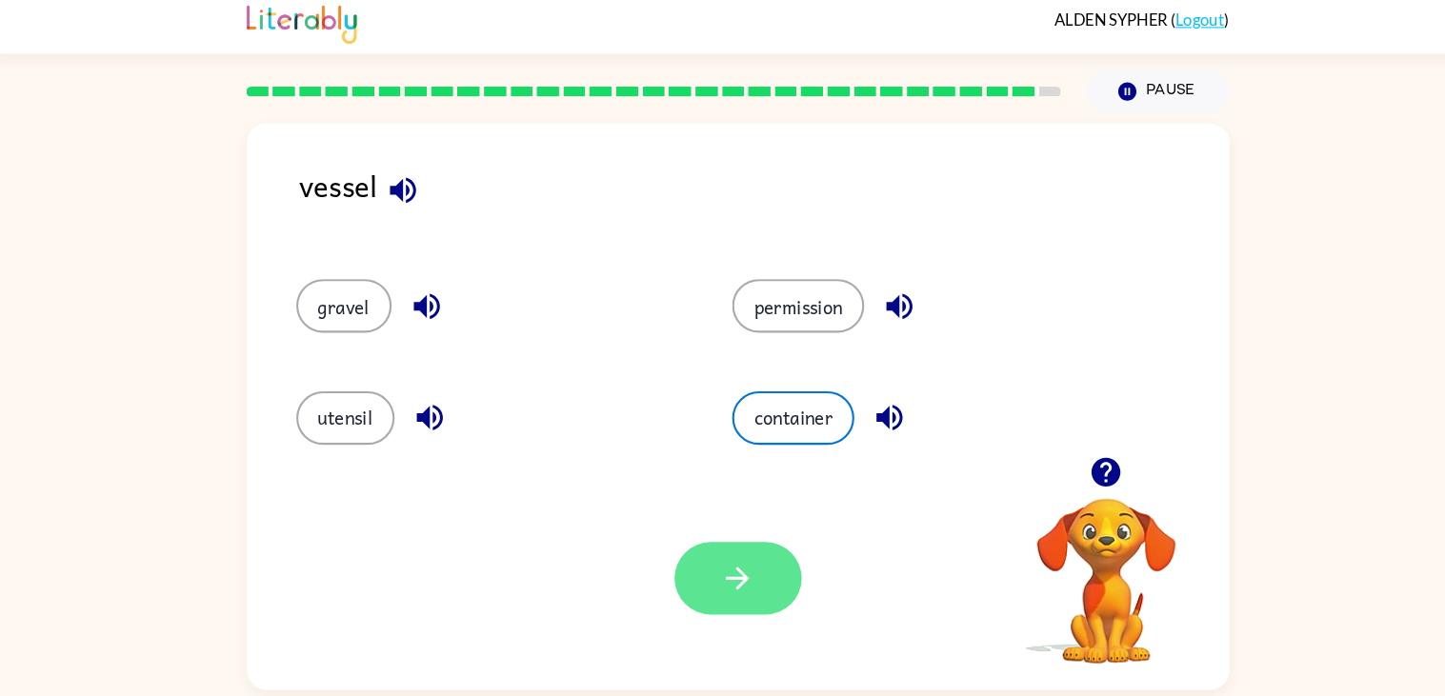
click at [736, 573] on icon "button" at bounding box center [722, 562] width 33 height 33
